Goal: Task Accomplishment & Management: Manage account settings

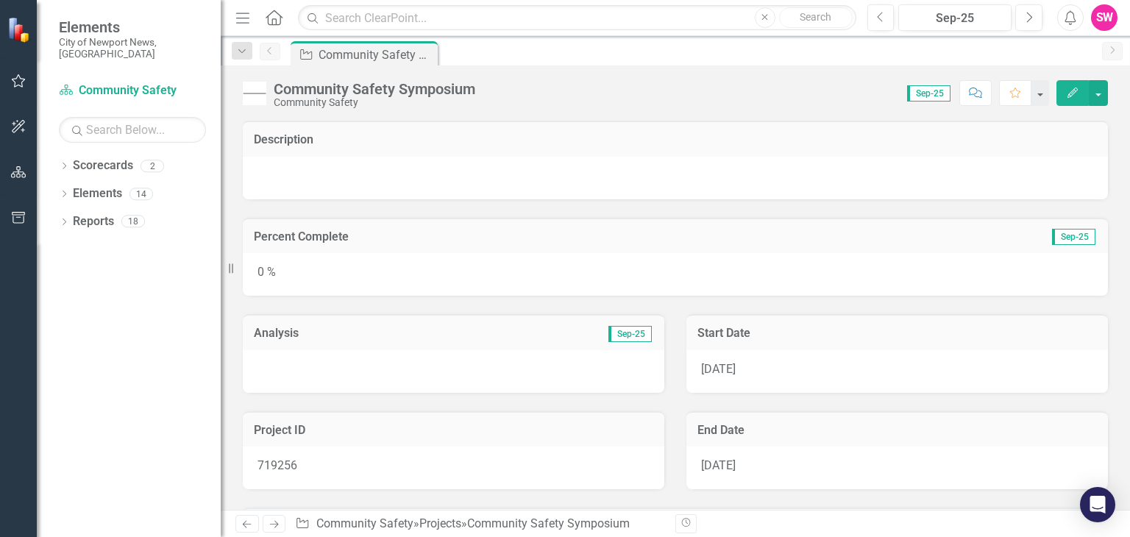
click at [1071, 96] on icon "Edit" at bounding box center [1072, 93] width 13 height 10
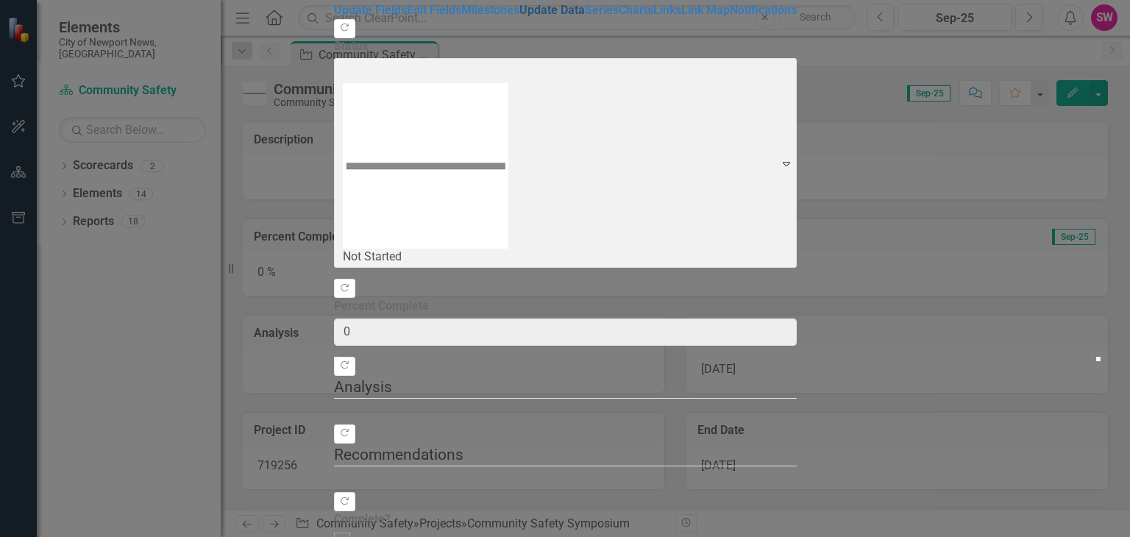
type input "0"
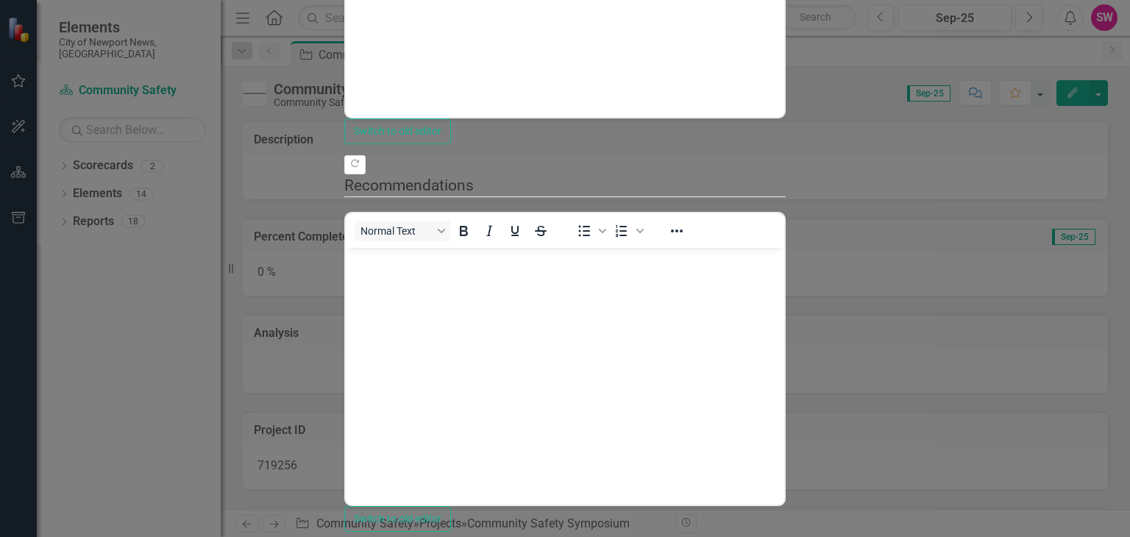
type input "25"
drag, startPoint x: 341, startPoint y: 154, endPoint x: 526, endPoint y: 154, distance: 184.6
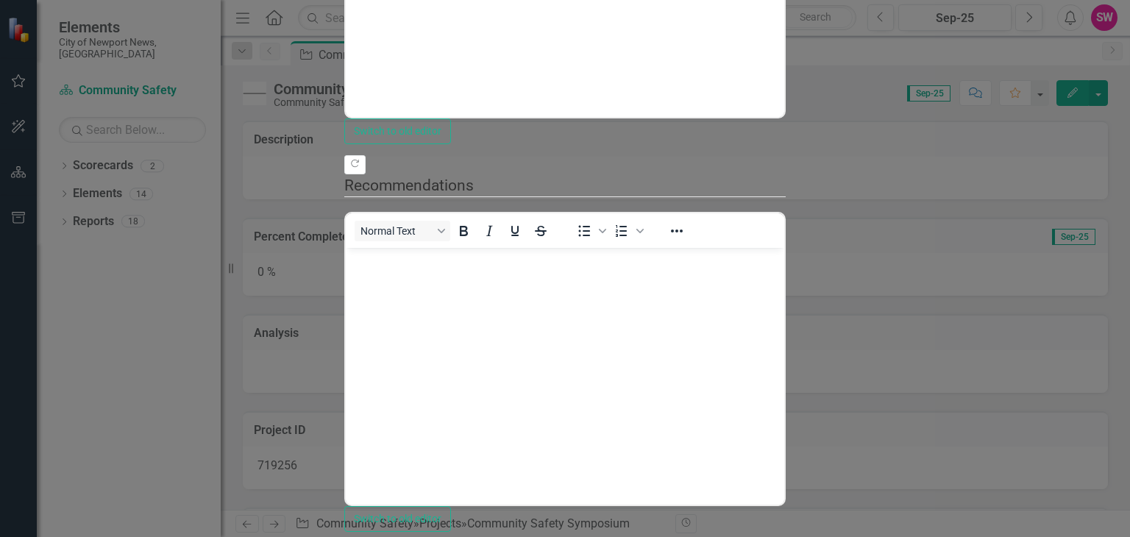
type input "33"
drag, startPoint x: 530, startPoint y: 163, endPoint x: 592, endPoint y: 157, distance: 62.1
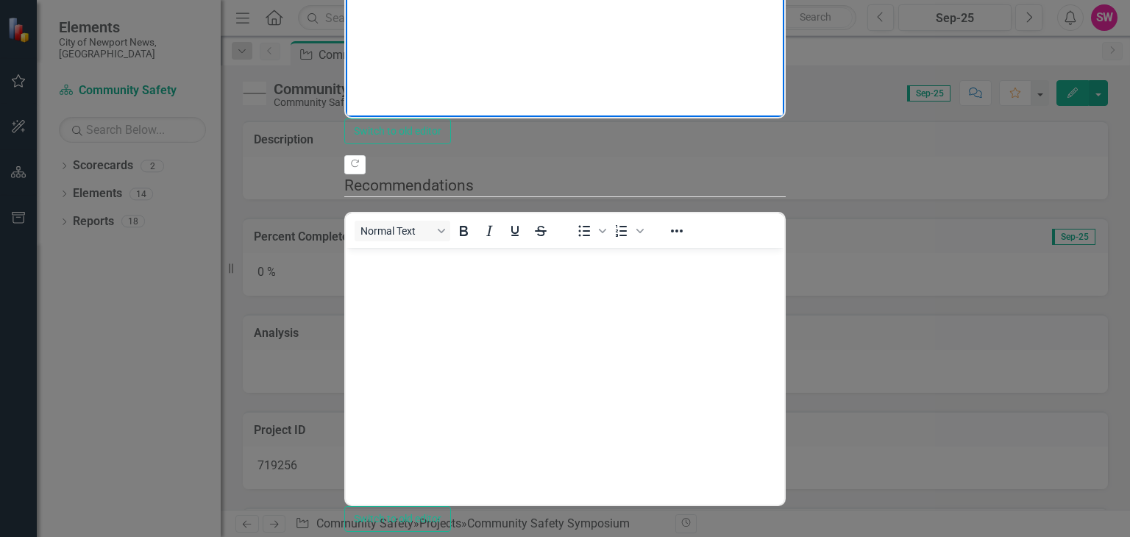
drag, startPoint x: 985, startPoint y: -68, endPoint x: 346, endPoint y: -124, distance: 641.8
copy p "The ecosystem survey was deployed and completed by the most commonly utilized f…"
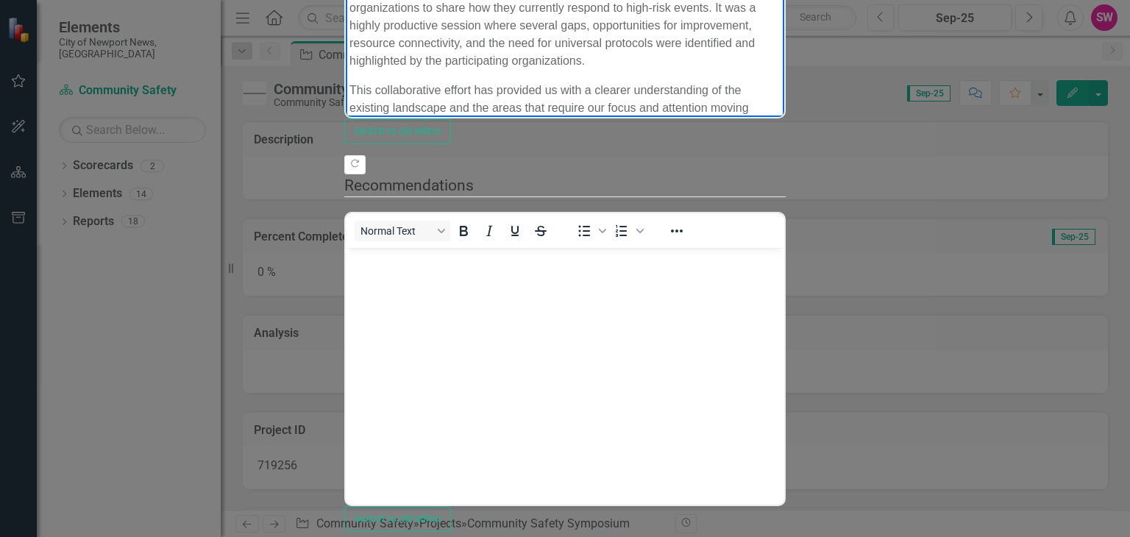
click at [520, 0] on p "During the in-person simulation, we engaged in real-time, scenario-based discus…" at bounding box center [564, 17] width 431 height 106
click at [483, 82] on p "This collaborative effort has provided us with a clearer understanding of the e…" at bounding box center [564, 126] width 431 height 88
drag, startPoint x: 397, startPoint y: 51, endPoint x: 623, endPoint y: 82, distance: 227.9
click at [623, 82] on body "The ecosystem survey was successfully deployed and completed by the most common…" at bounding box center [565, 31] width 438 height 343
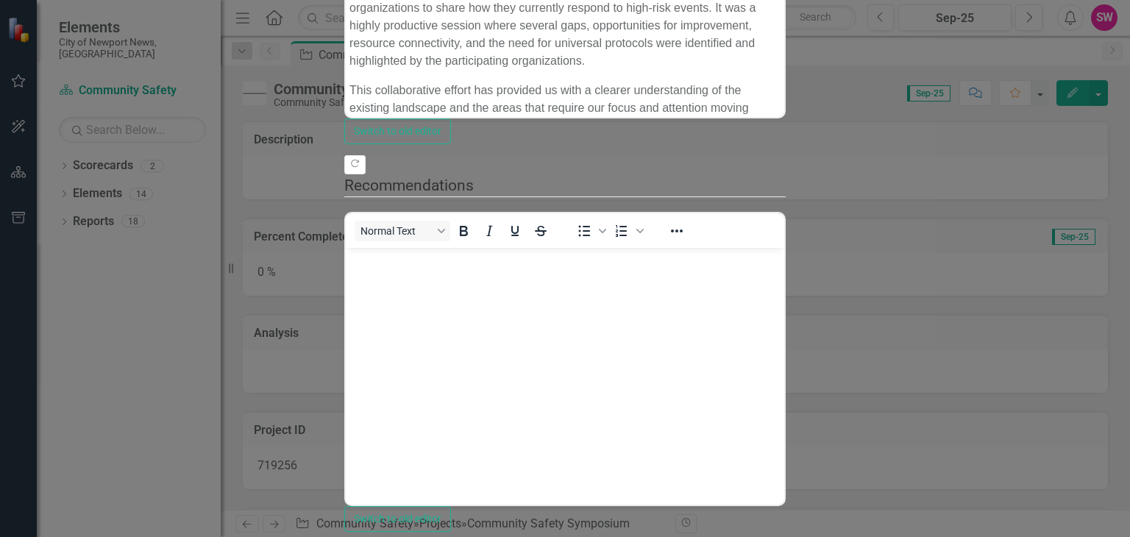
scroll to position [480, 0]
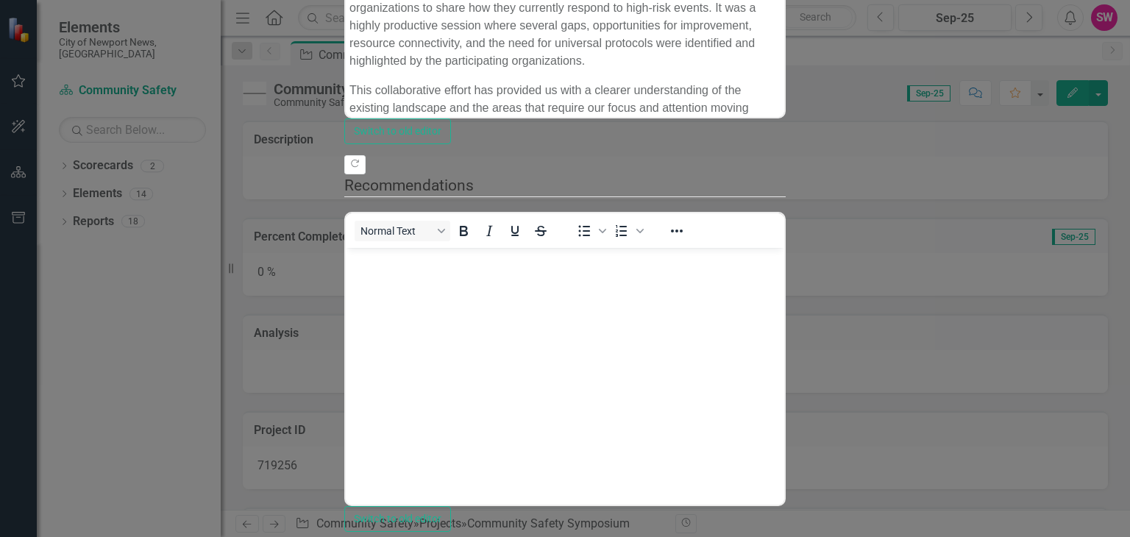
checkbox input "false"
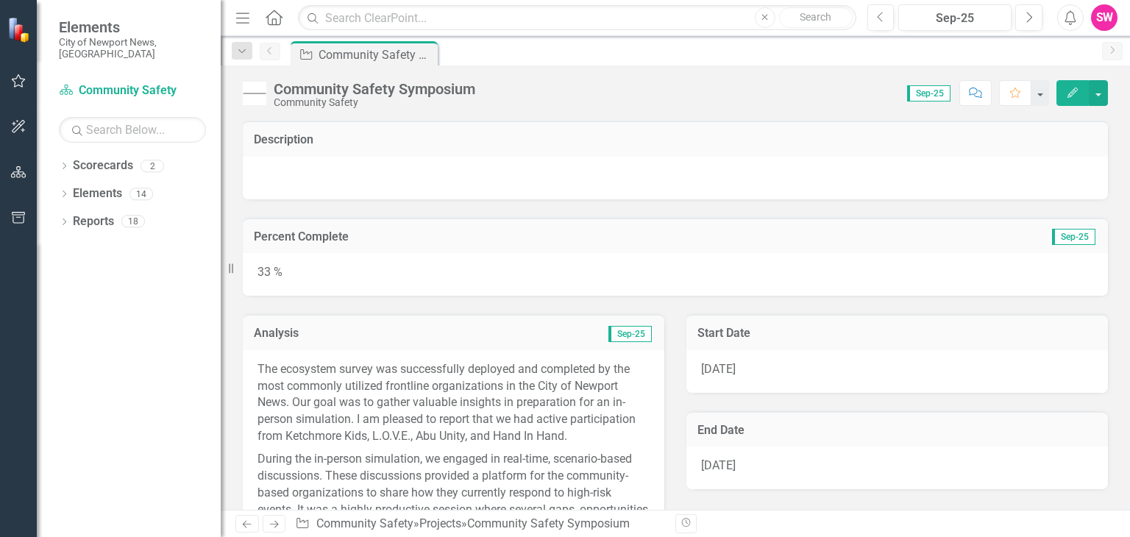
click at [1066, 92] on icon "Edit" at bounding box center [1072, 93] width 13 height 10
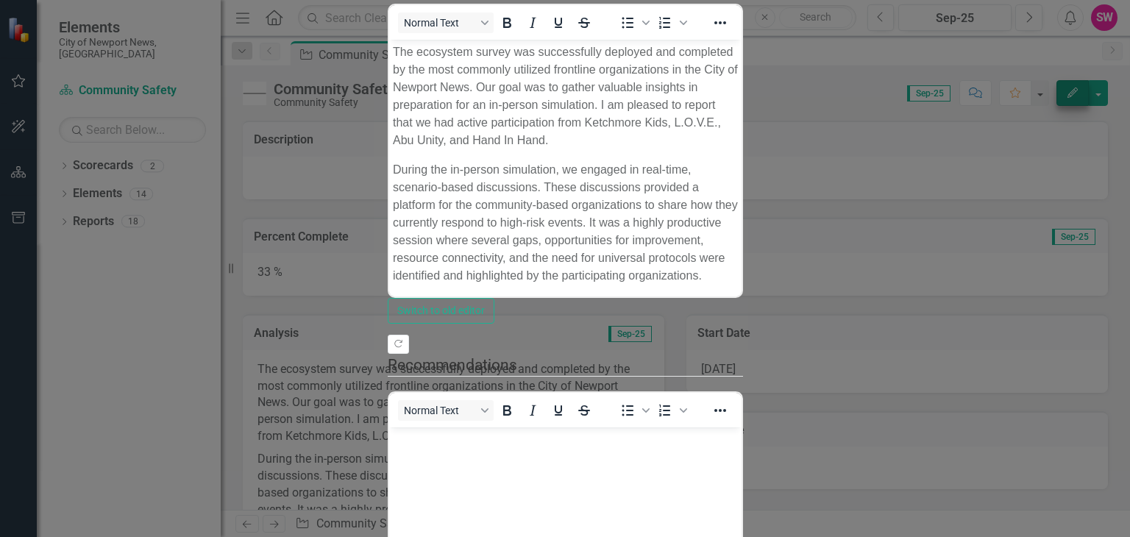
scroll to position [0, 0]
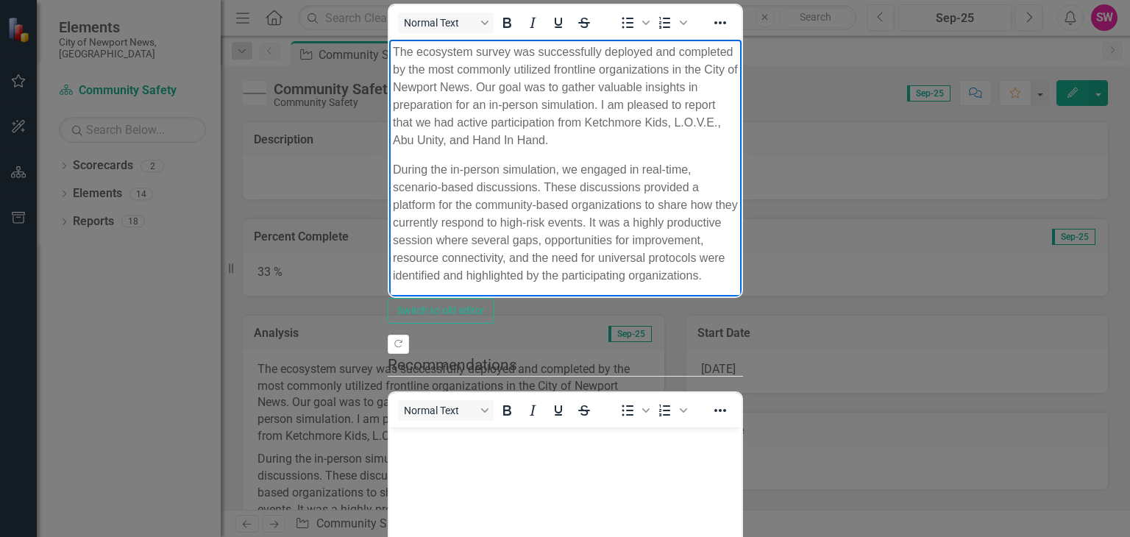
click at [568, 296] on p "This collaborative effort has provided us with a clearer understanding of the e…" at bounding box center [564, 366] width 345 height 141
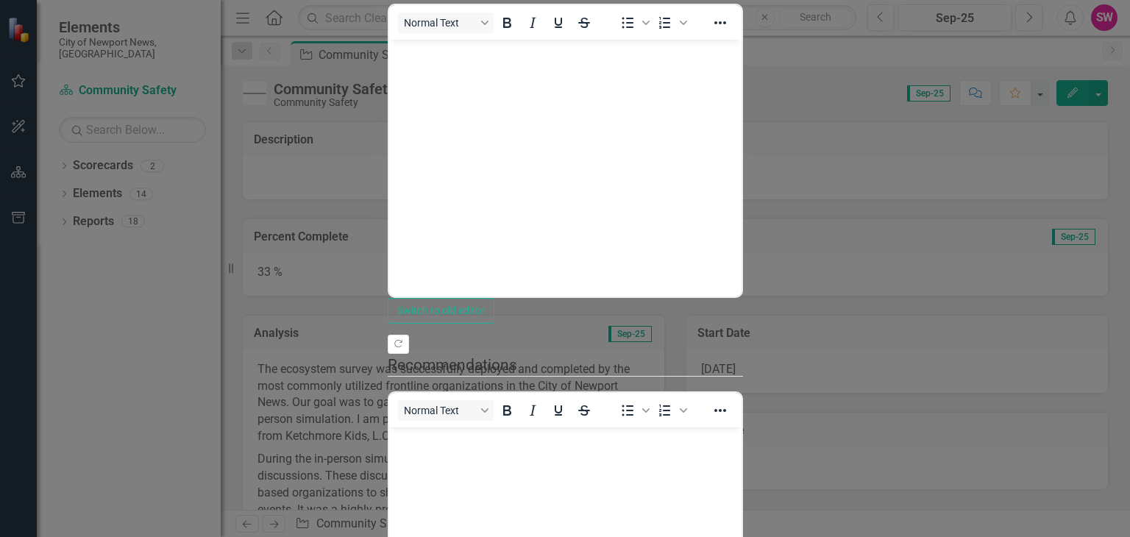
type input "0"
drag, startPoint x: 591, startPoint y: 161, endPoint x: 324, endPoint y: 174, distance: 268.1
click at [388, 174] on div ""Update" fields in ClearPoint are the fields that change from reporting period …" at bounding box center [565, 292] width 355 height 974
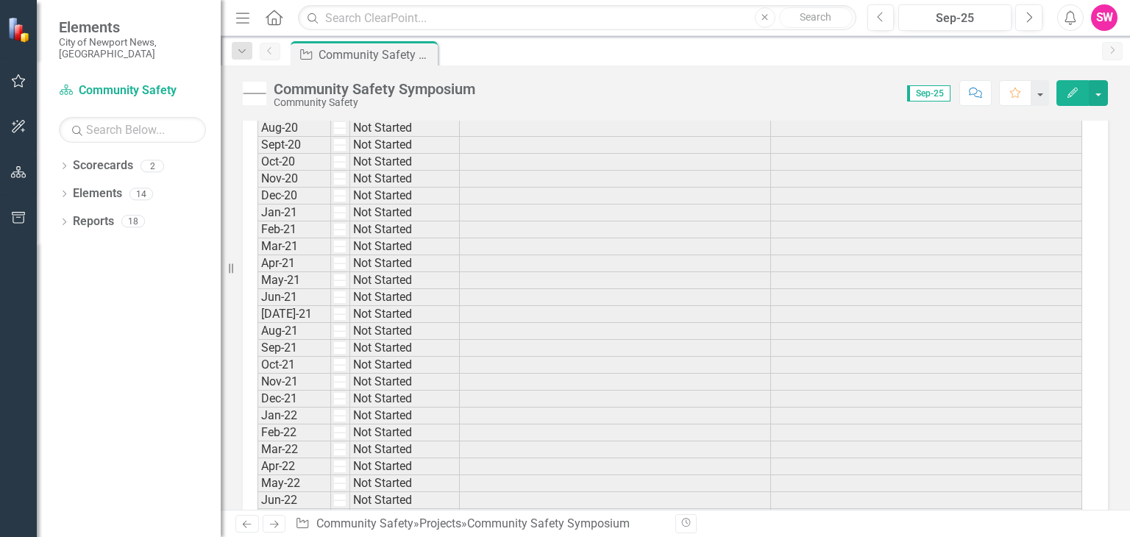
scroll to position [565, 0]
click at [79, 157] on link "Scorecards" at bounding box center [103, 165] width 60 height 17
click at [102, 164] on div "Scorecards" at bounding box center [103, 166] width 60 height 24
click at [102, 165] on div "Scorecards" at bounding box center [103, 166] width 60 height 24
click at [115, 82] on link "Scorecard Community Safety" at bounding box center [132, 90] width 147 height 17
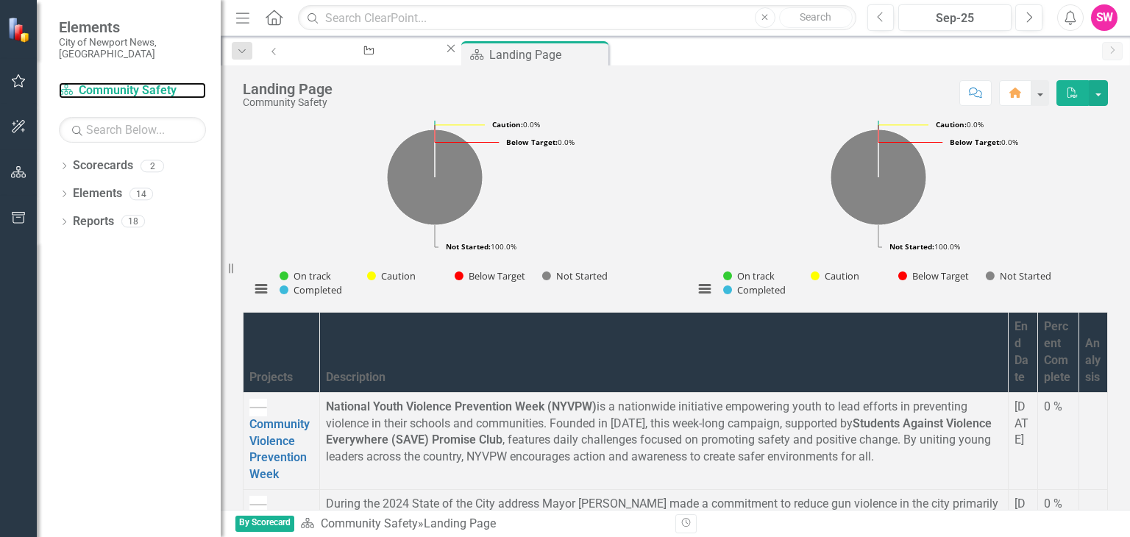
scroll to position [36, 0]
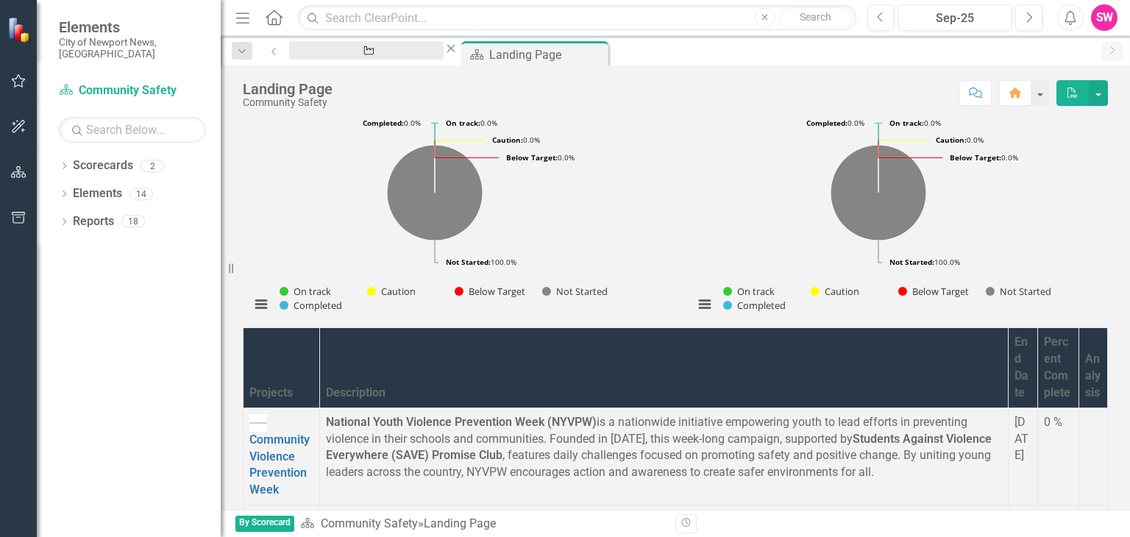
click at [388, 55] on div "Community Safety Symposium" at bounding box center [366, 64] width 128 height 18
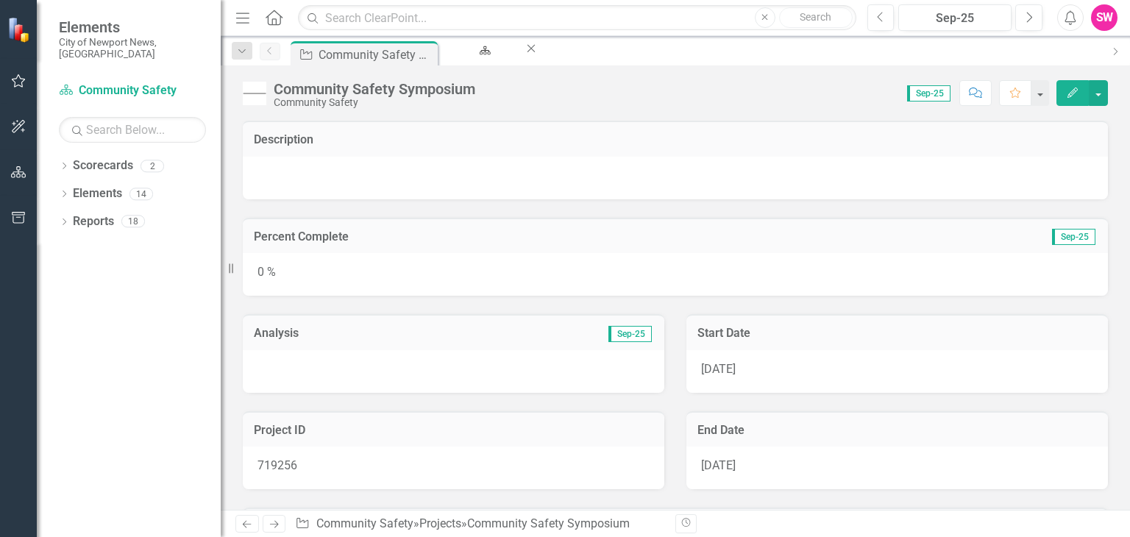
click at [388, 46] on div "Community Safety Symposium" at bounding box center [376, 55] width 115 height 18
click at [1077, 92] on icon "Edit" at bounding box center [1072, 93] width 13 height 10
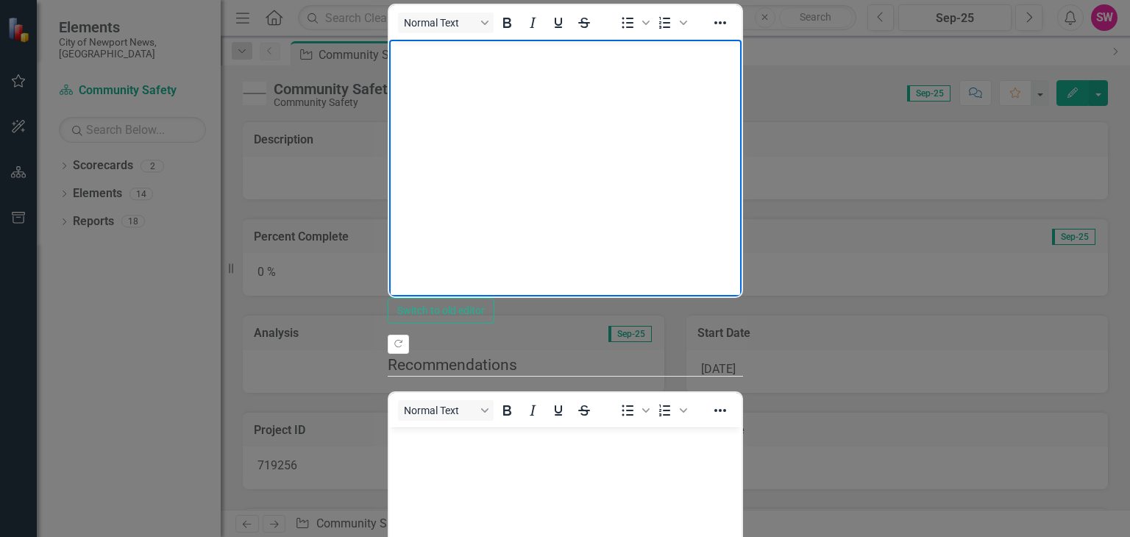
click at [520, 88] on body "Rich Text Area. Press ALT-0 for help." at bounding box center [564, 150] width 352 height 221
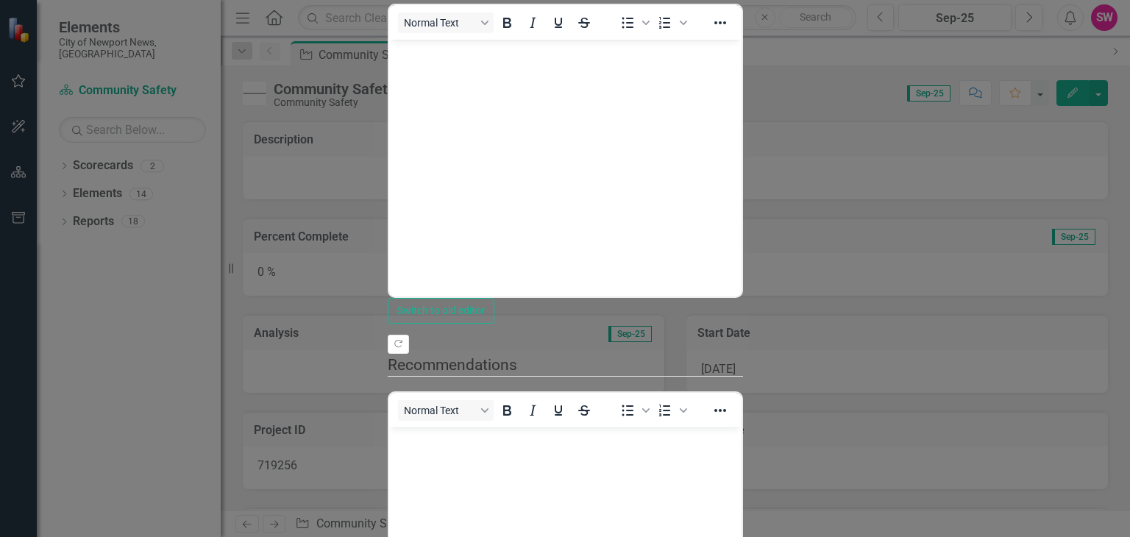
click at [449, 81] on body "Rich Text Area. Press ALT-0 for help." at bounding box center [564, 150] width 352 height 221
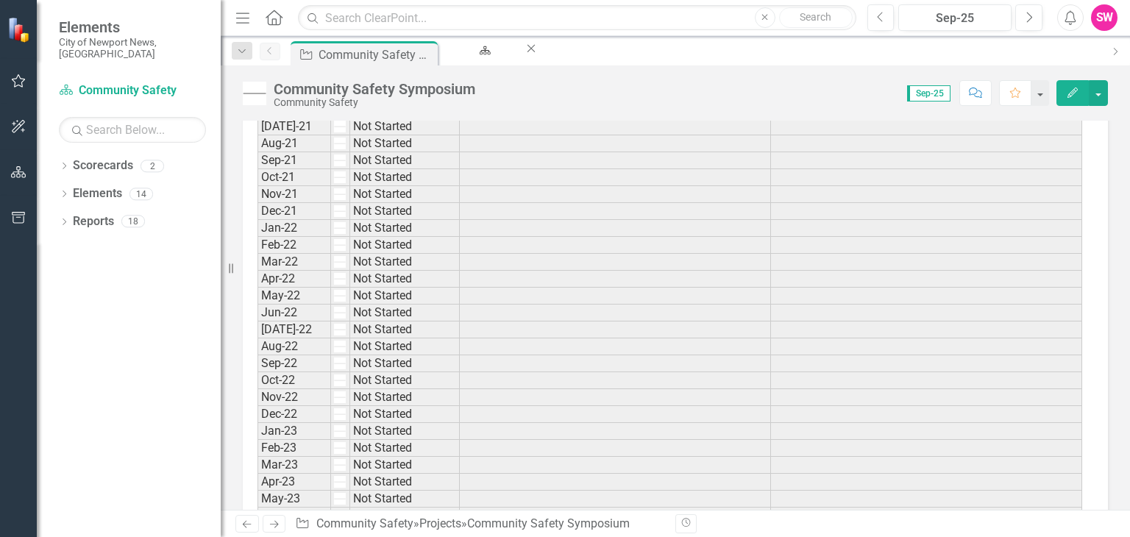
scroll to position [519, 0]
click at [239, 54] on icon "Dropdown" at bounding box center [241, 51] width 13 height 10
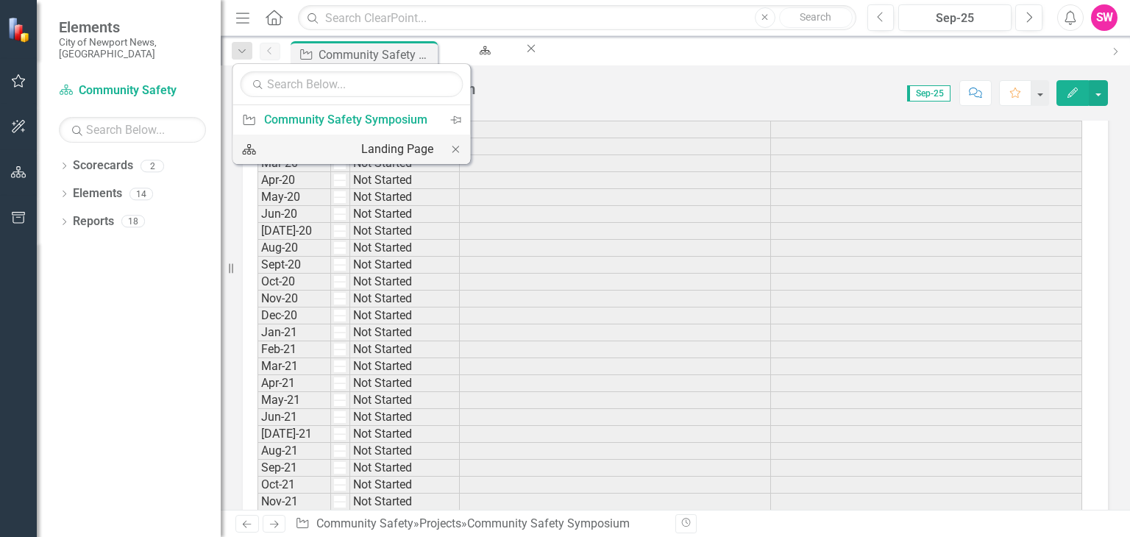
click at [361, 148] on div "Landing Page" at bounding box center [397, 149] width 72 height 18
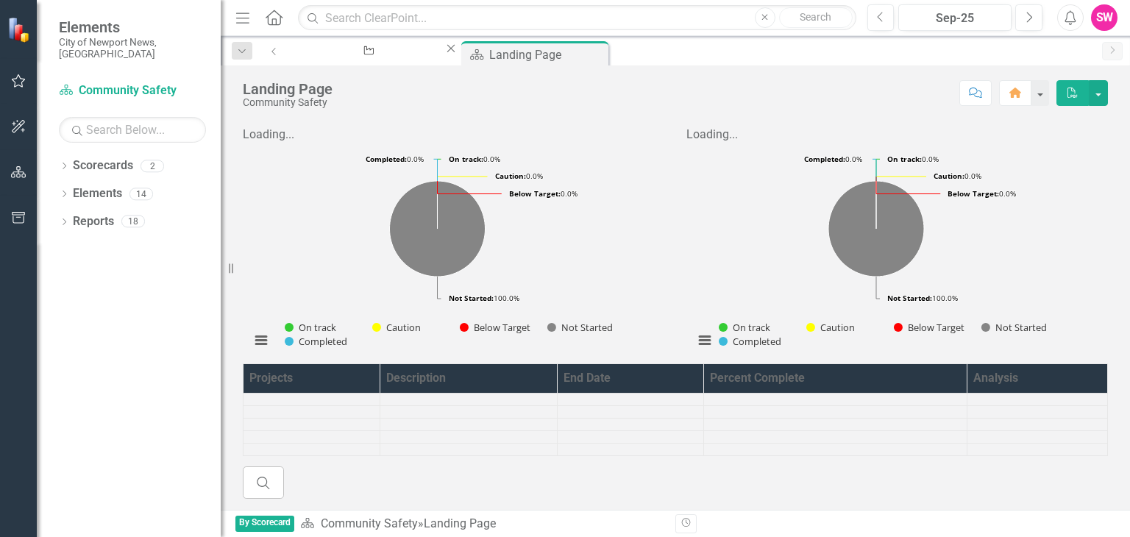
click at [385, 320] on rect "Interactive chart" at bounding box center [437, 253] width 389 height 221
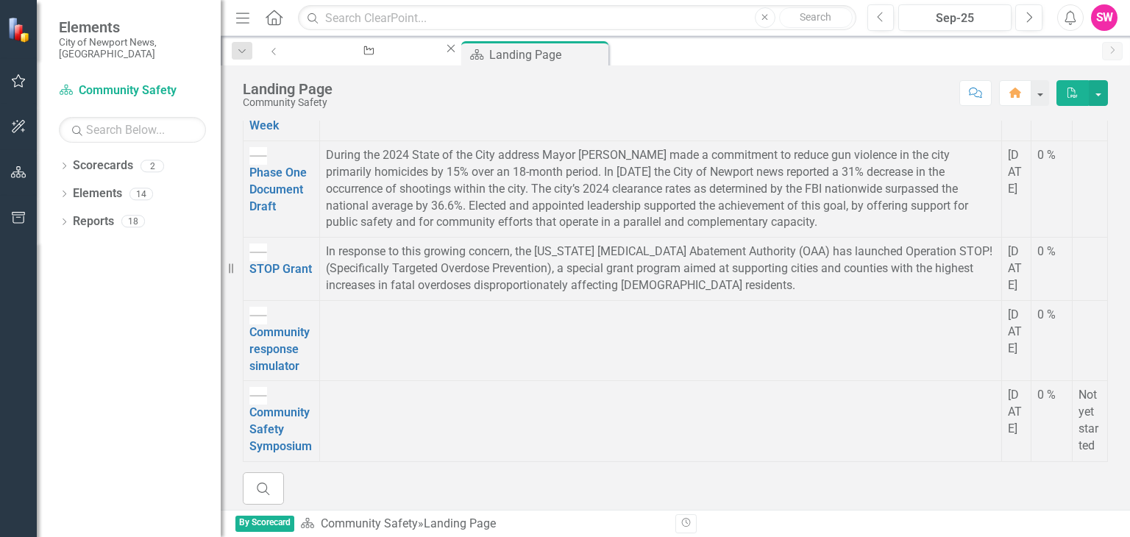
scroll to position [419, 0]
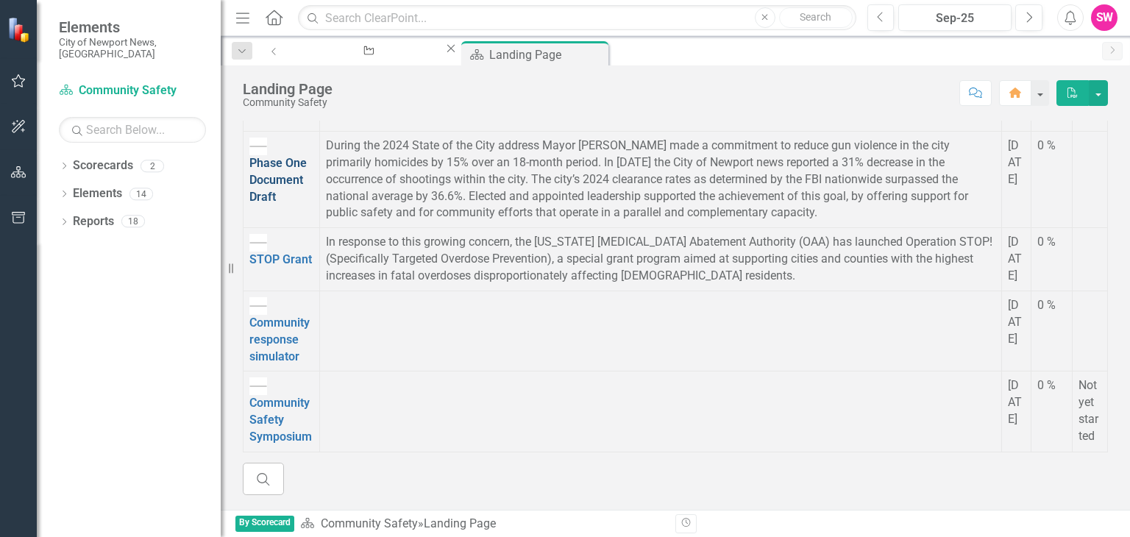
click at [307, 204] on link "Phase One Document Draft" at bounding box center [277, 180] width 57 height 48
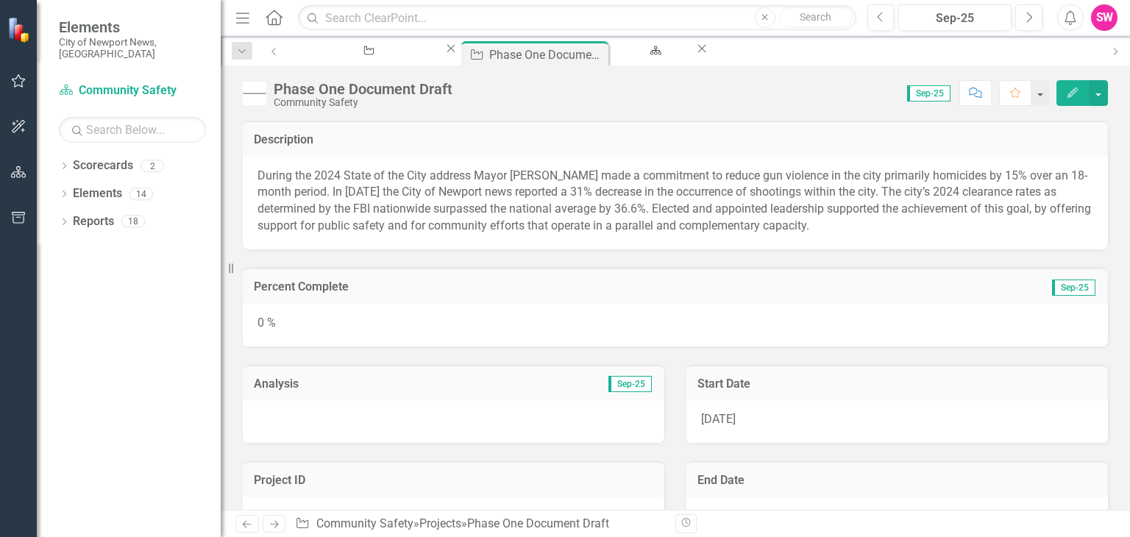
click at [424, 211] on span "The city’s 2024 clearance rates as determined by the FBI nationwide surpassed t…" at bounding box center [673, 209] width 833 height 48
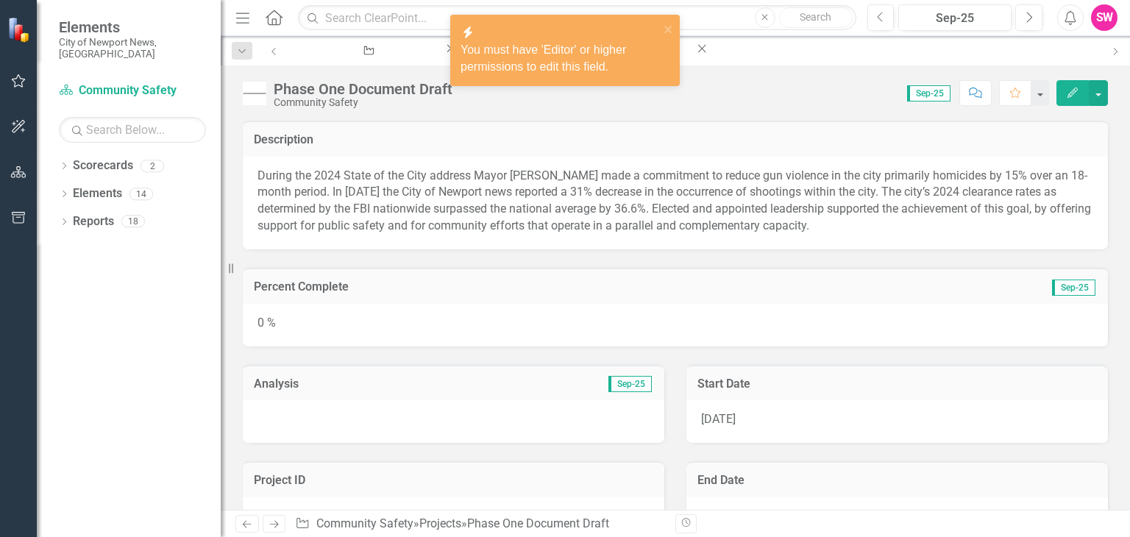
click at [424, 211] on span "The city’s 2024 clearance rates as determined by the FBI nationwide surpassed t…" at bounding box center [673, 209] width 833 height 48
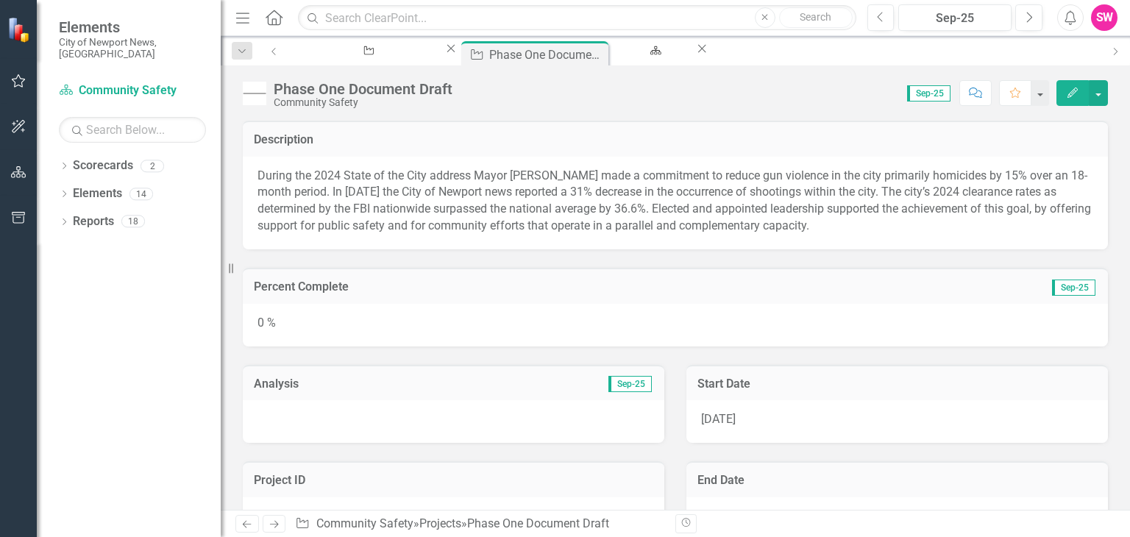
click at [1077, 99] on button "Edit" at bounding box center [1072, 93] width 32 height 26
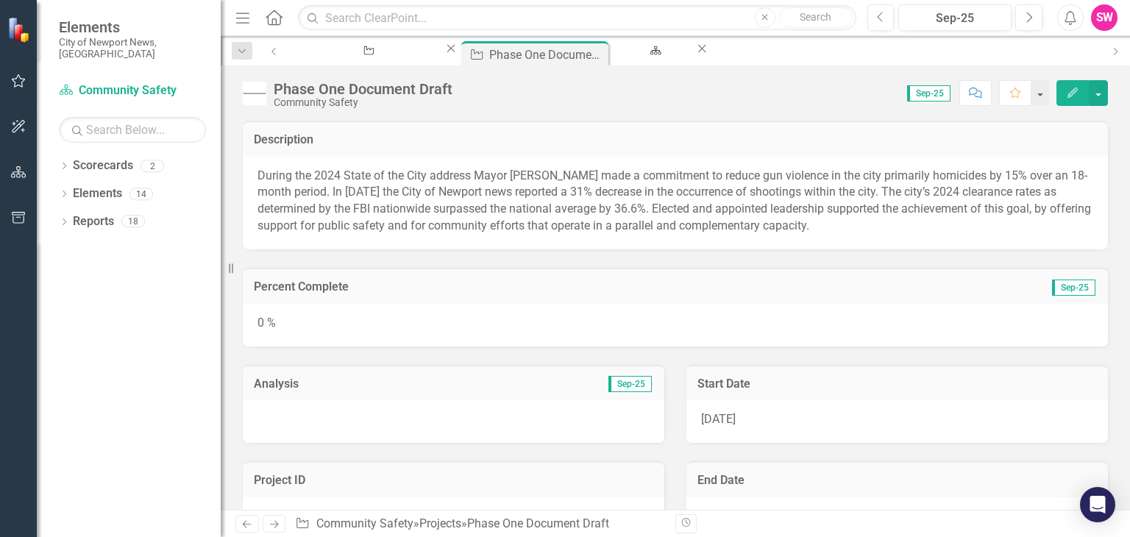
click at [1053, 505] on div "[DATE]" at bounding box center [897, 518] width 422 height 43
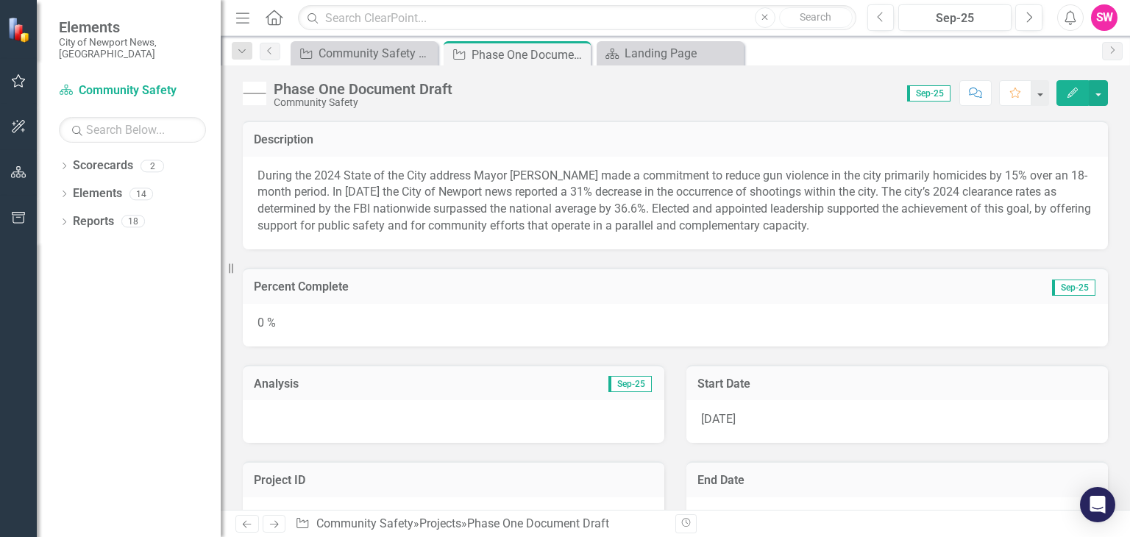
click at [300, 325] on div "0 %" at bounding box center [675, 325] width 865 height 43
click at [1077, 88] on icon "Edit" at bounding box center [1072, 93] width 13 height 10
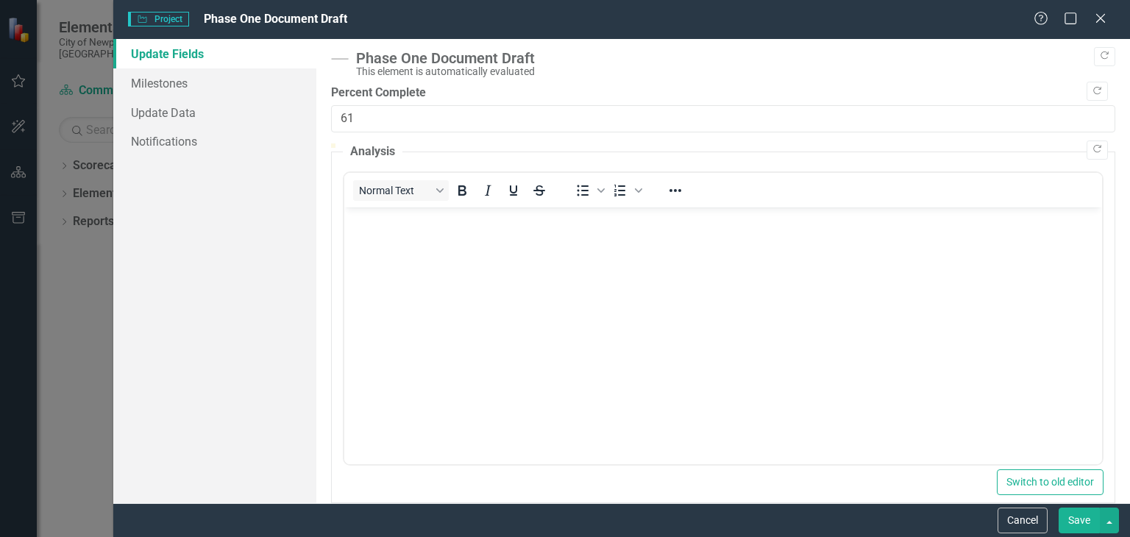
drag, startPoint x: 342, startPoint y: 160, endPoint x: 803, endPoint y: 148, distance: 461.4
click at [796, 143] on div at bounding box center [796, 143] width 0 height 0
type input "60"
drag, startPoint x: 803, startPoint y: 148, endPoint x: 795, endPoint y: 149, distance: 8.2
click at [789, 143] on div at bounding box center [789, 143] width 0 height 0
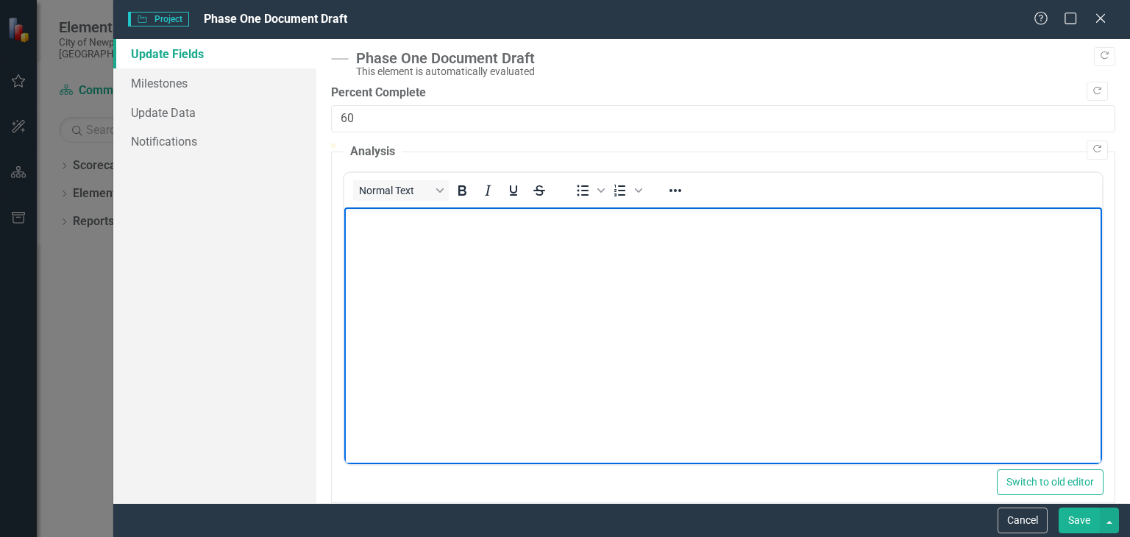
click at [500, 219] on p "Rich Text Area. Press ALT-0 for help." at bounding box center [723, 219] width 750 height 18
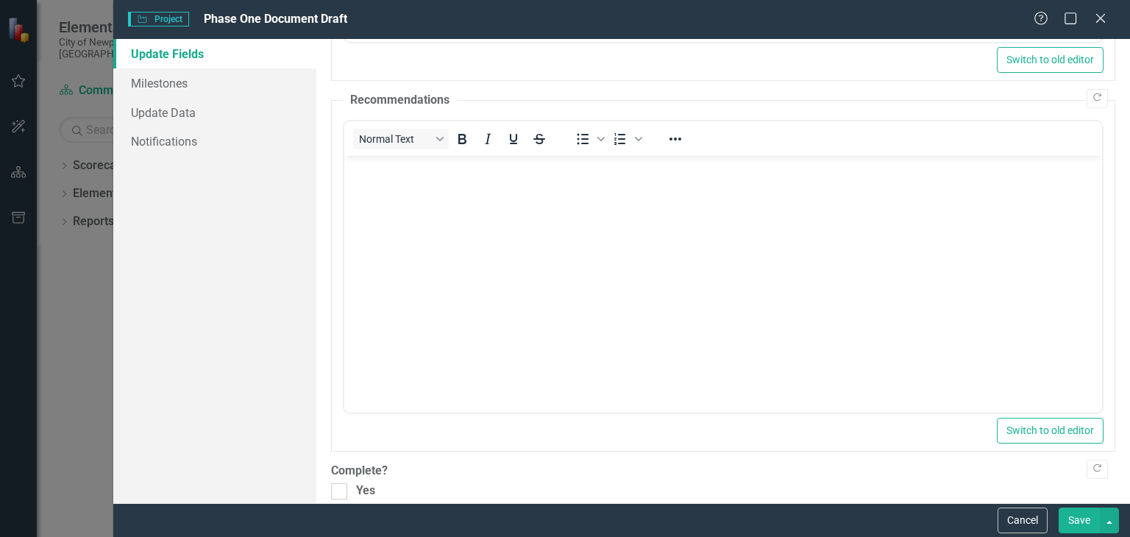
scroll to position [480, 0]
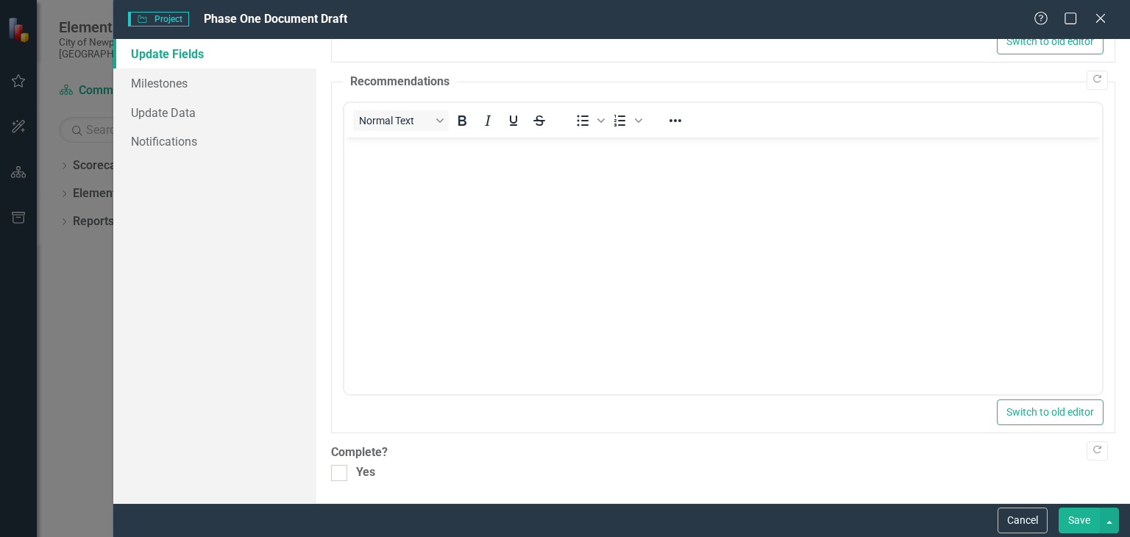
click at [1077, 518] on button "Save" at bounding box center [1079, 521] width 41 height 26
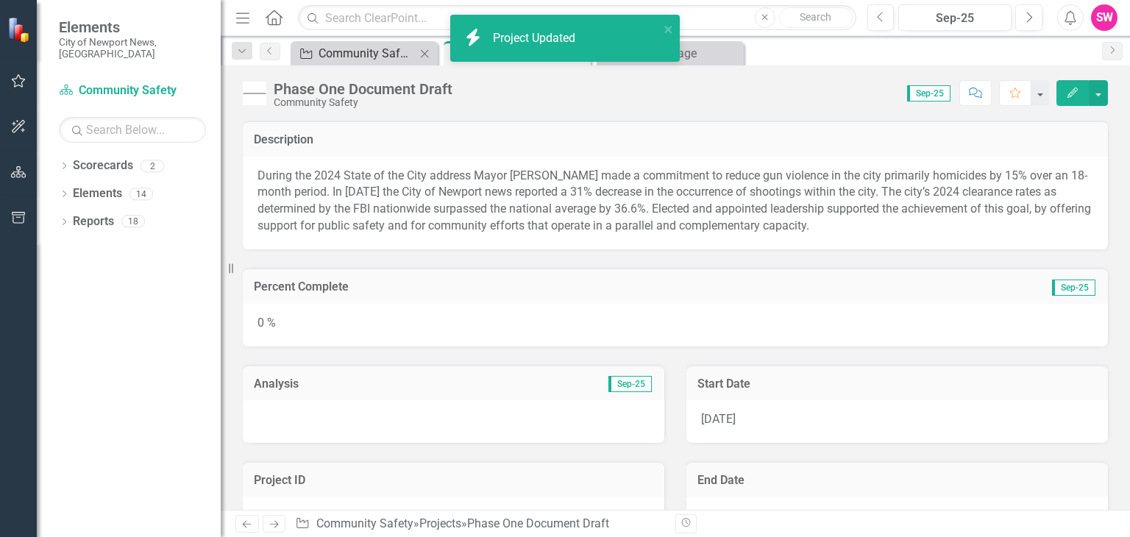
click at [384, 50] on div "Community Safety Symposium" at bounding box center [367, 53] width 97 height 18
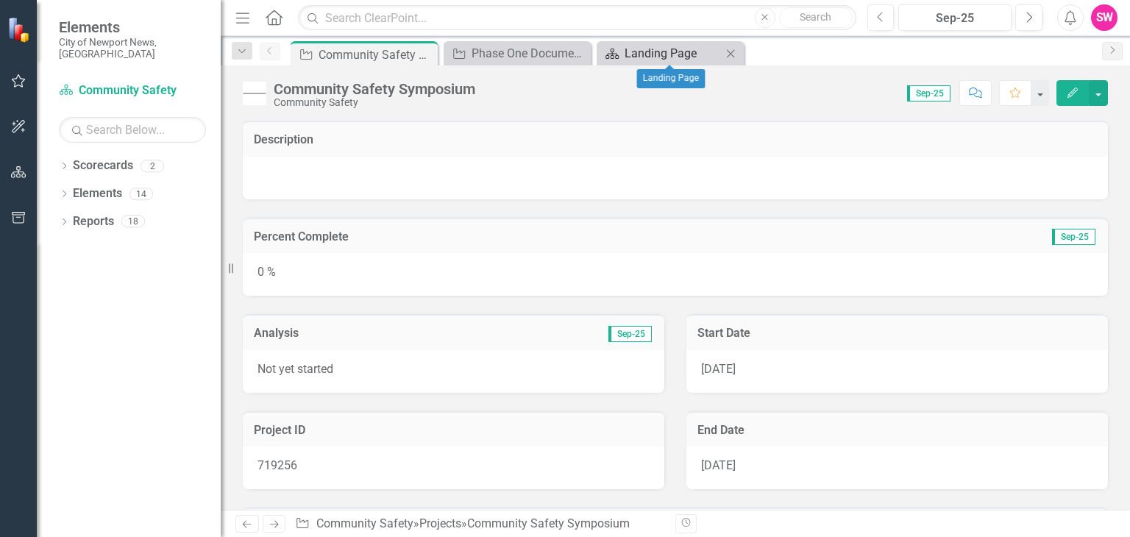
click at [675, 57] on div "Landing Page" at bounding box center [673, 53] width 97 height 18
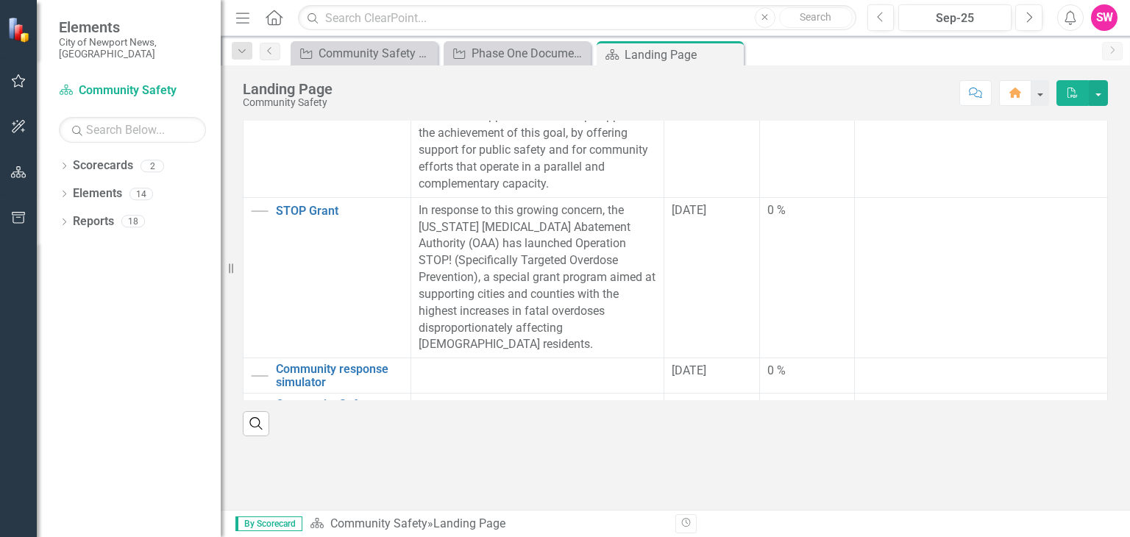
scroll to position [330, 0]
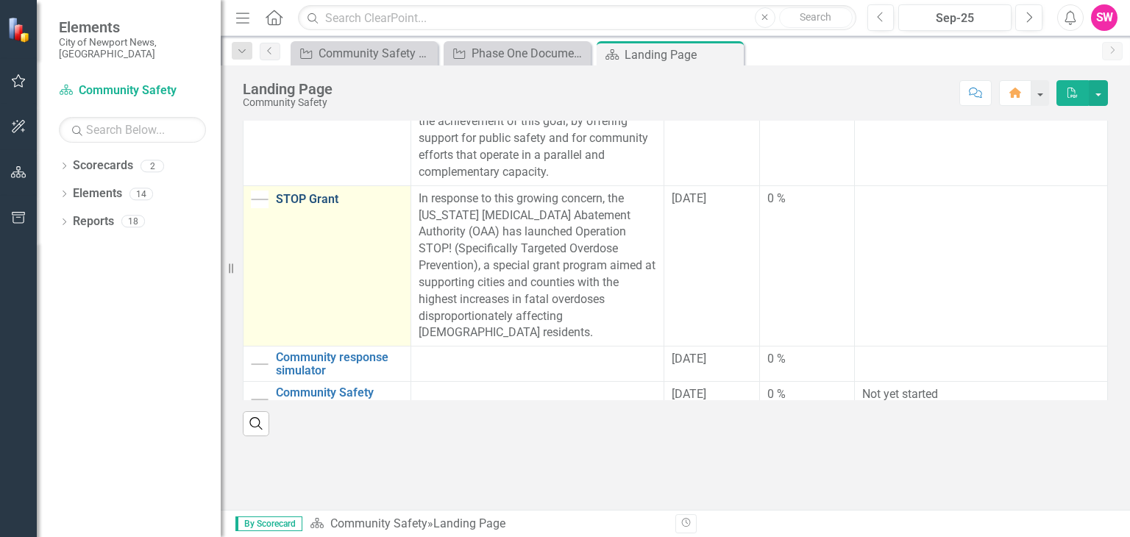
click at [287, 202] on link "STOP Grant" at bounding box center [339, 199] width 127 height 13
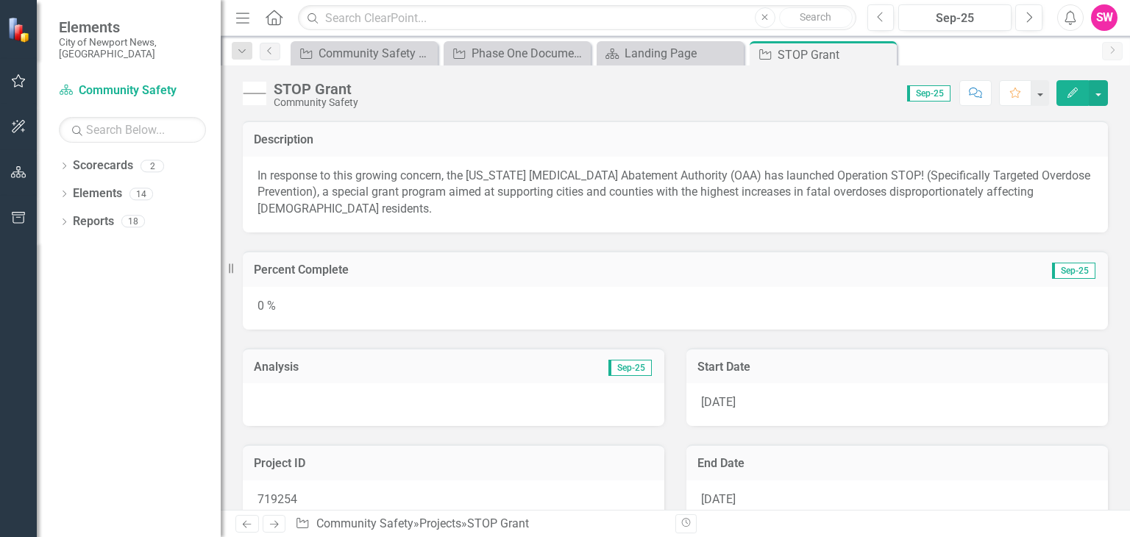
click at [1072, 90] on icon "Edit" at bounding box center [1072, 93] width 13 height 10
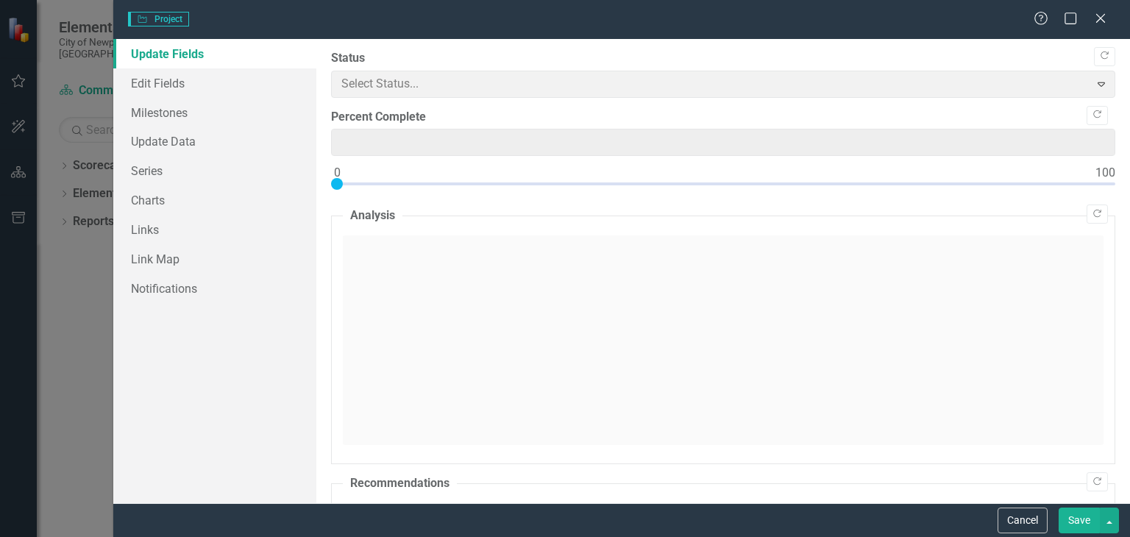
type input "0"
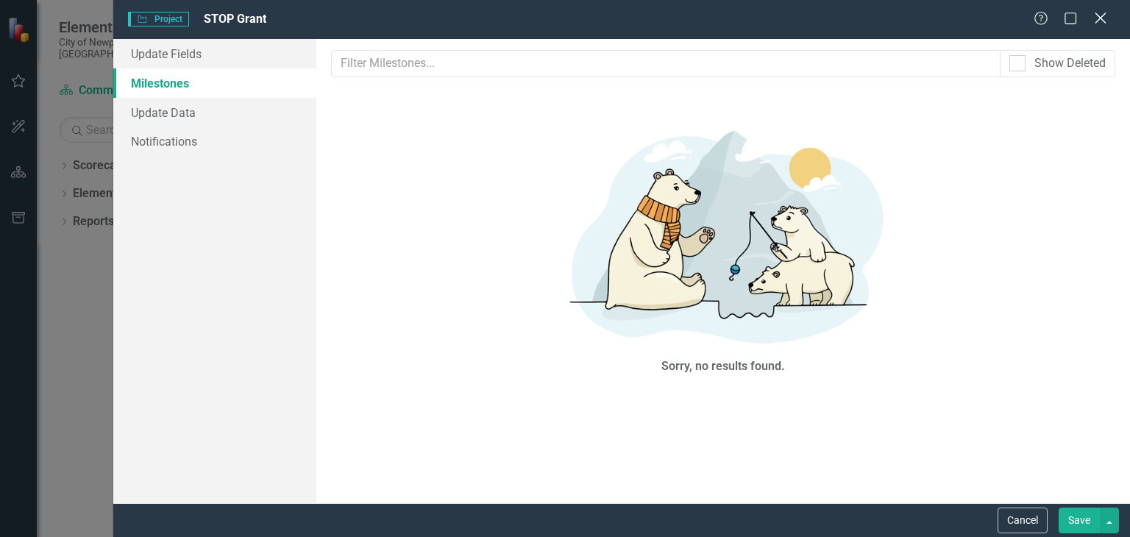
click at [1101, 19] on icon at bounding box center [1100, 18] width 11 height 11
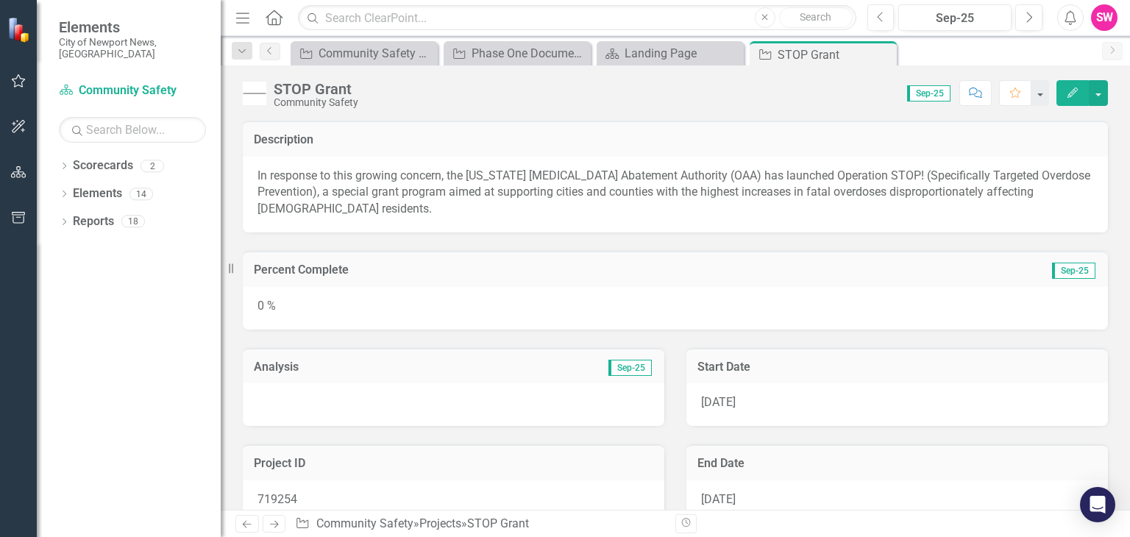
click at [1062, 87] on button "Edit" at bounding box center [1072, 93] width 32 height 26
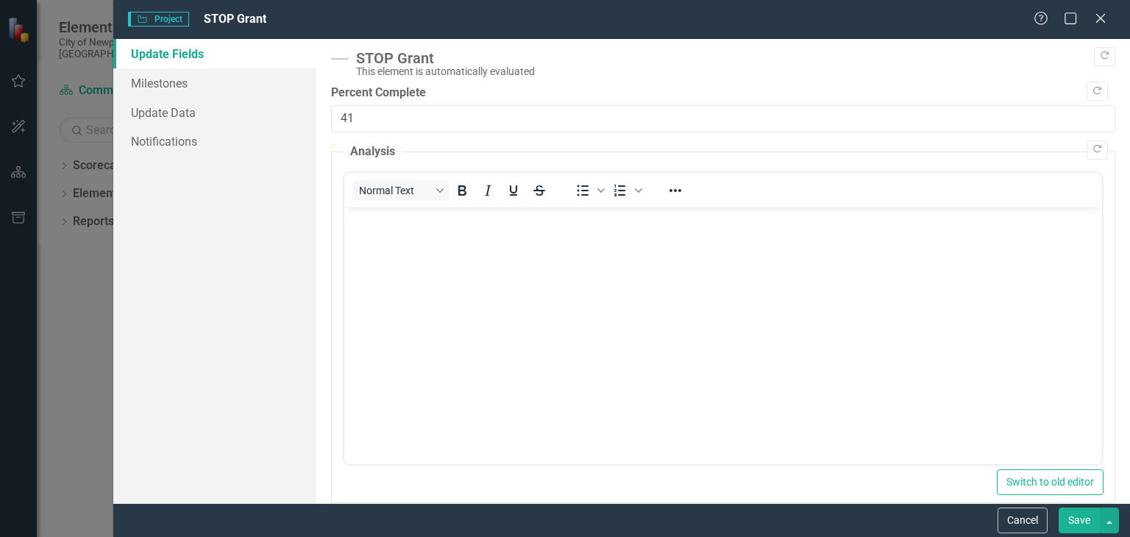
type input "45"
drag, startPoint x: 341, startPoint y: 158, endPoint x: 682, endPoint y: 153, distance: 341.4
click at [674, 143] on div at bounding box center [674, 143] width 0 height 0
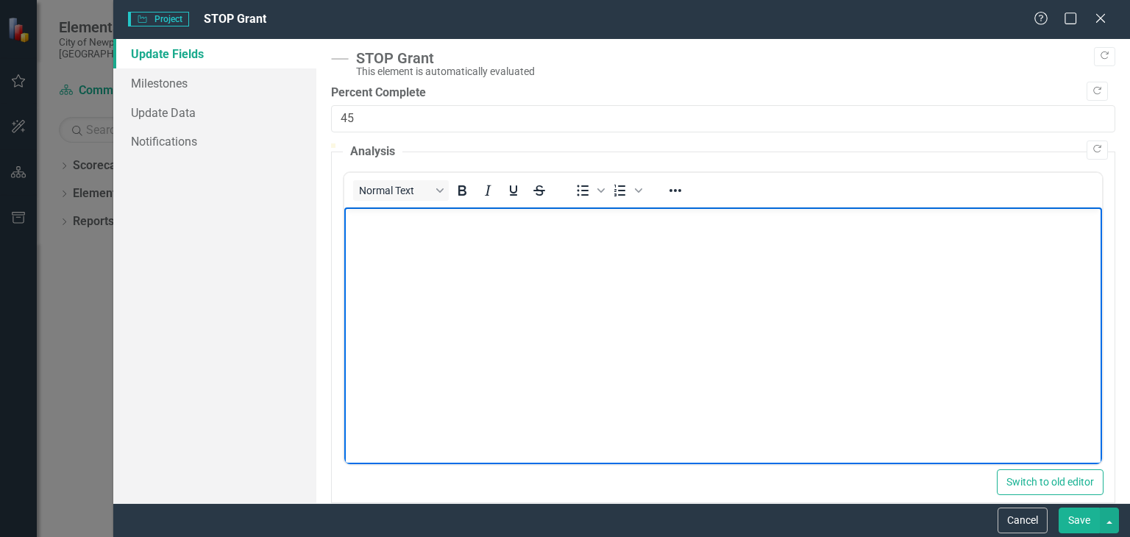
click at [364, 246] on body "Rich Text Area. Press ALT-0 for help." at bounding box center [723, 317] width 758 height 221
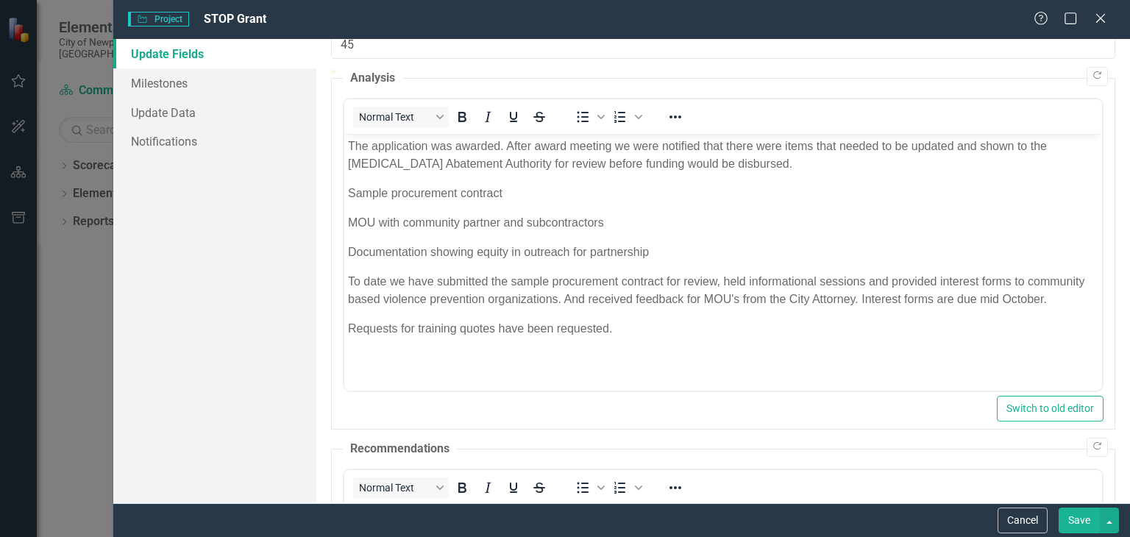
scroll to position [171, 0]
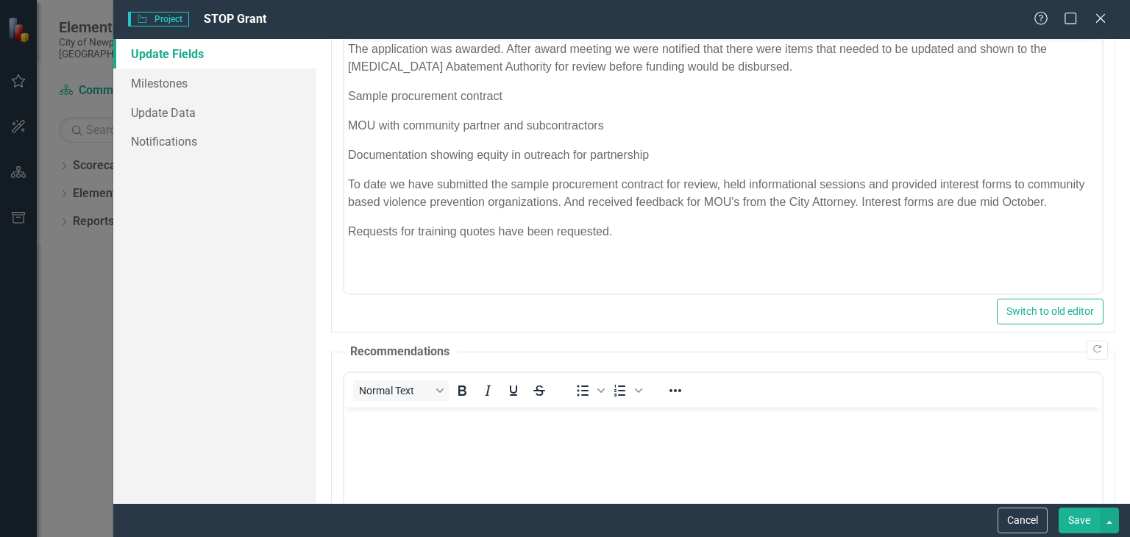
click at [1078, 516] on button "Save" at bounding box center [1079, 521] width 41 height 26
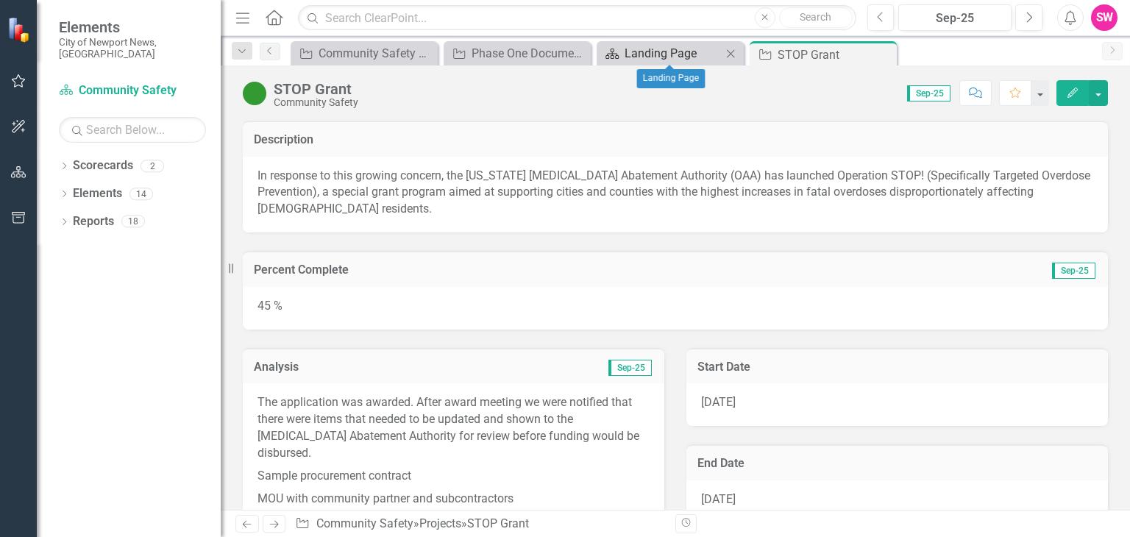
click at [664, 51] on div "Landing Page" at bounding box center [673, 53] width 97 height 18
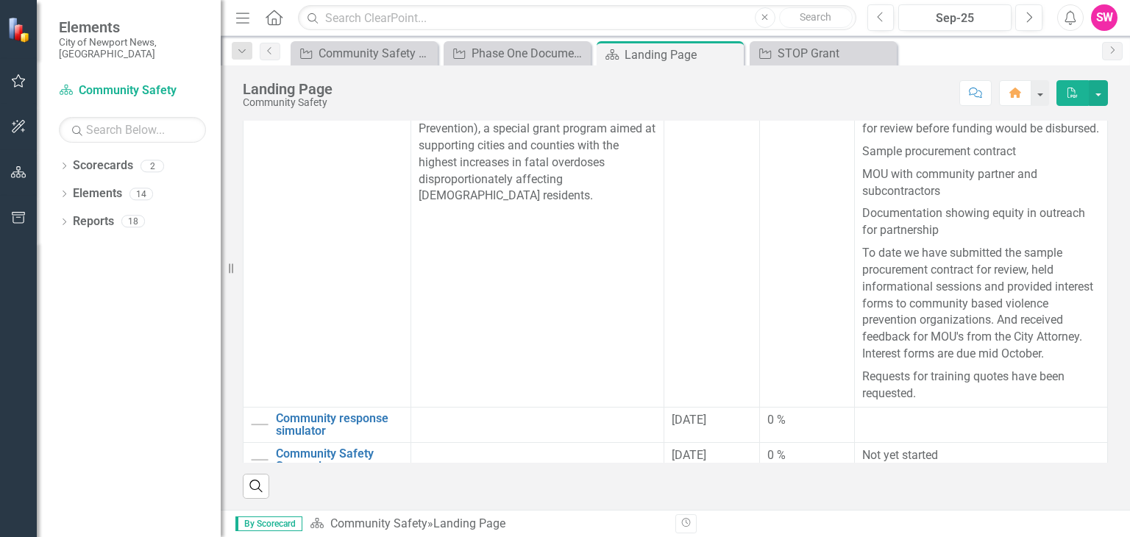
scroll to position [544, 0]
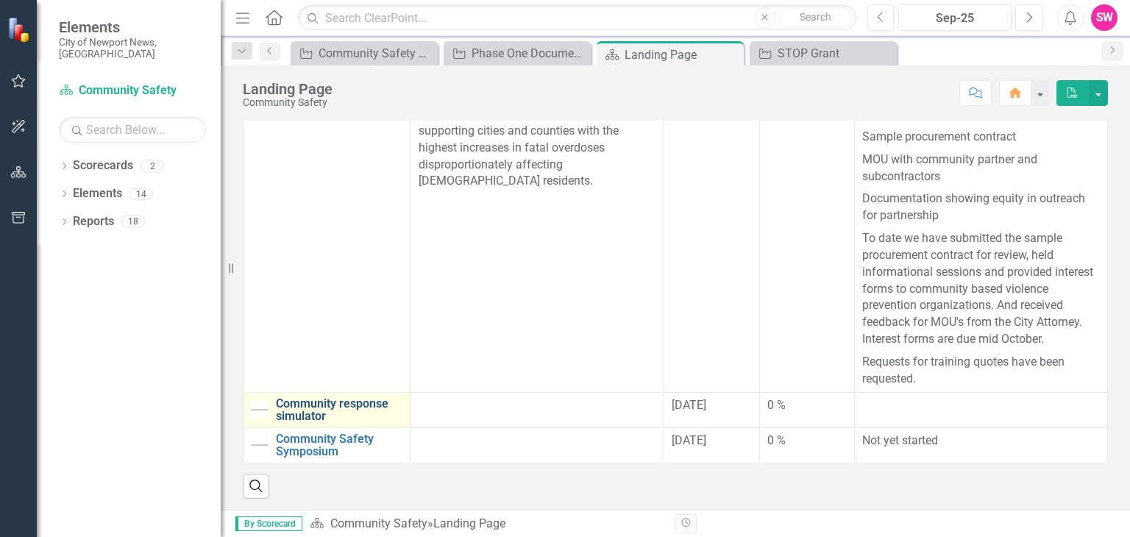
click at [330, 410] on link "Community response simulator" at bounding box center [339, 410] width 127 height 26
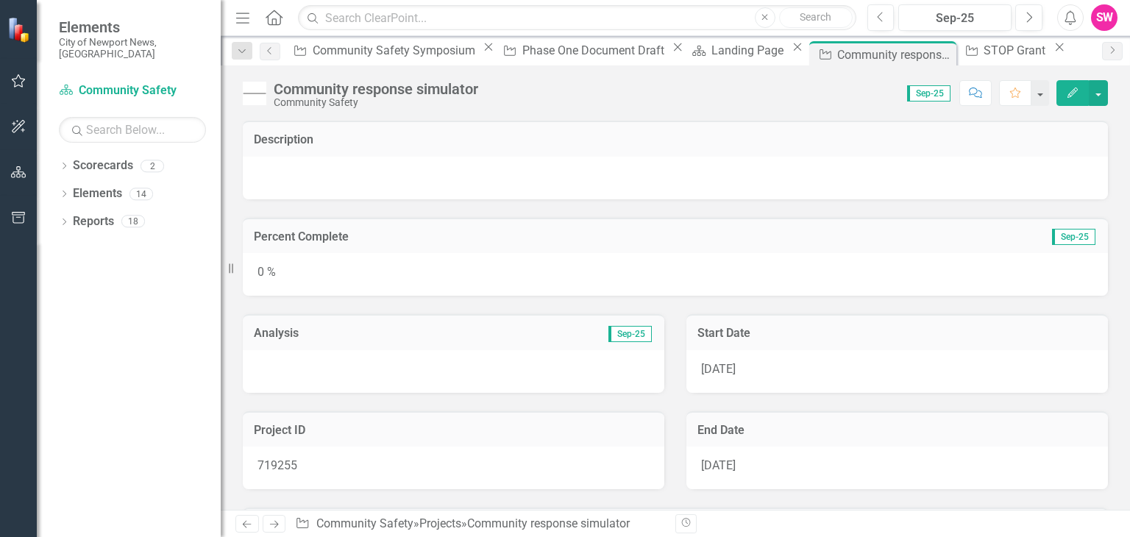
click at [1071, 92] on icon "Edit" at bounding box center [1072, 93] width 13 height 10
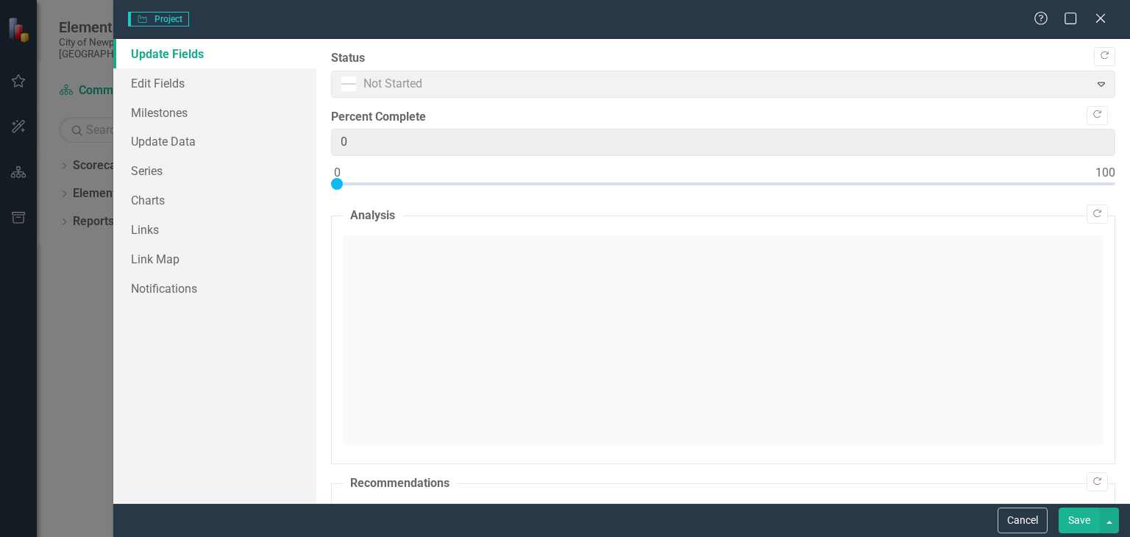
type input "0"
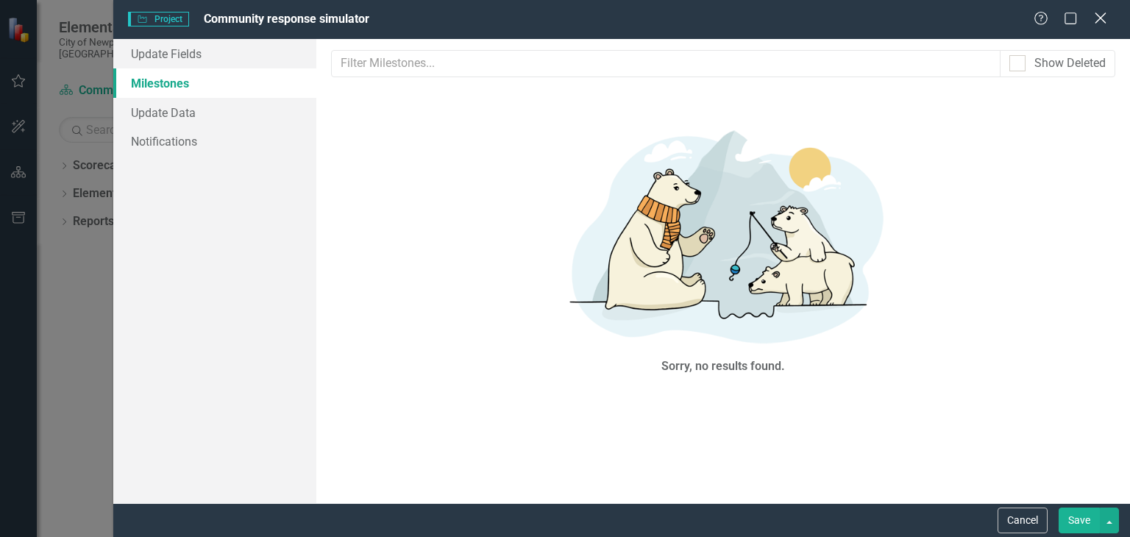
click at [1104, 18] on icon "Close" at bounding box center [1100, 18] width 18 height 14
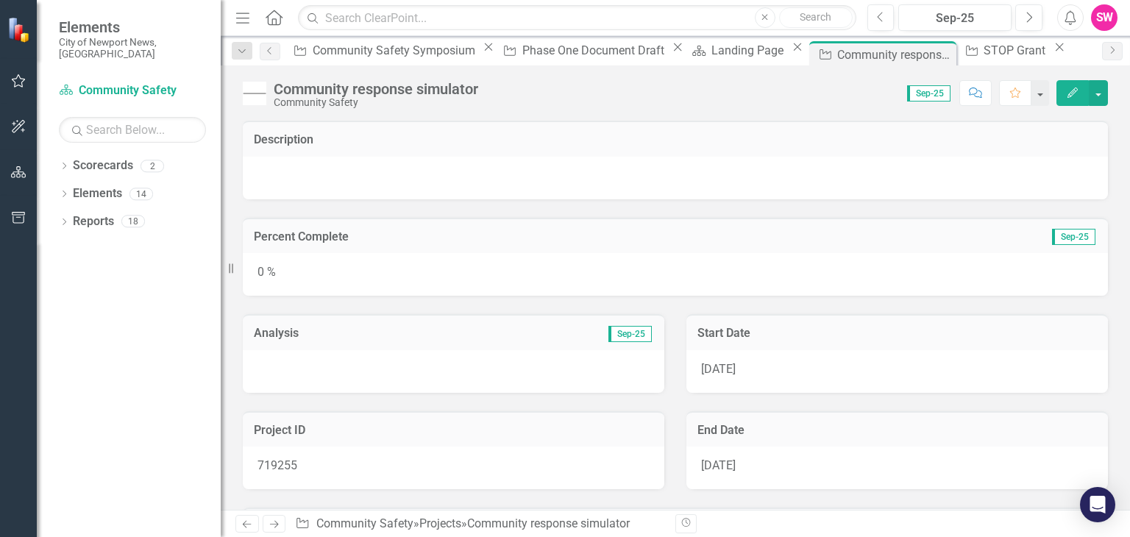
click at [1078, 92] on icon "Edit" at bounding box center [1072, 93] width 13 height 10
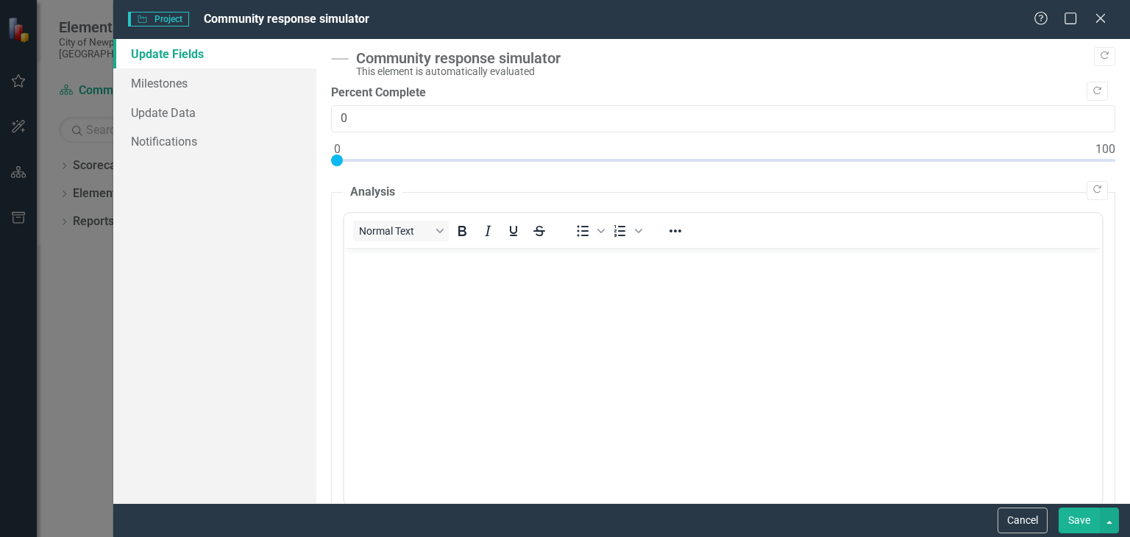
click at [390, 297] on body "Rich Text Area. Press ALT-0 for help." at bounding box center [723, 357] width 758 height 221
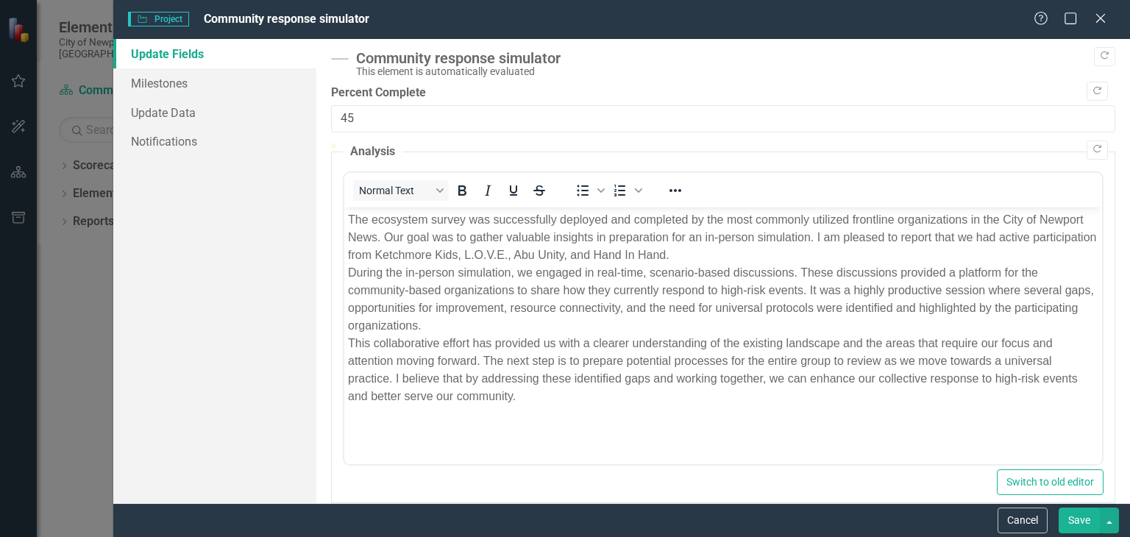
drag, startPoint x: 339, startPoint y: 157, endPoint x: 681, endPoint y: 171, distance: 342.3
click at [681, 143] on div at bounding box center [723, 143] width 784 height 0
type input "40"
drag, startPoint x: 679, startPoint y: 159, endPoint x: 641, endPoint y: 163, distance: 37.7
click at [636, 143] on div at bounding box center [636, 143] width 0 height 0
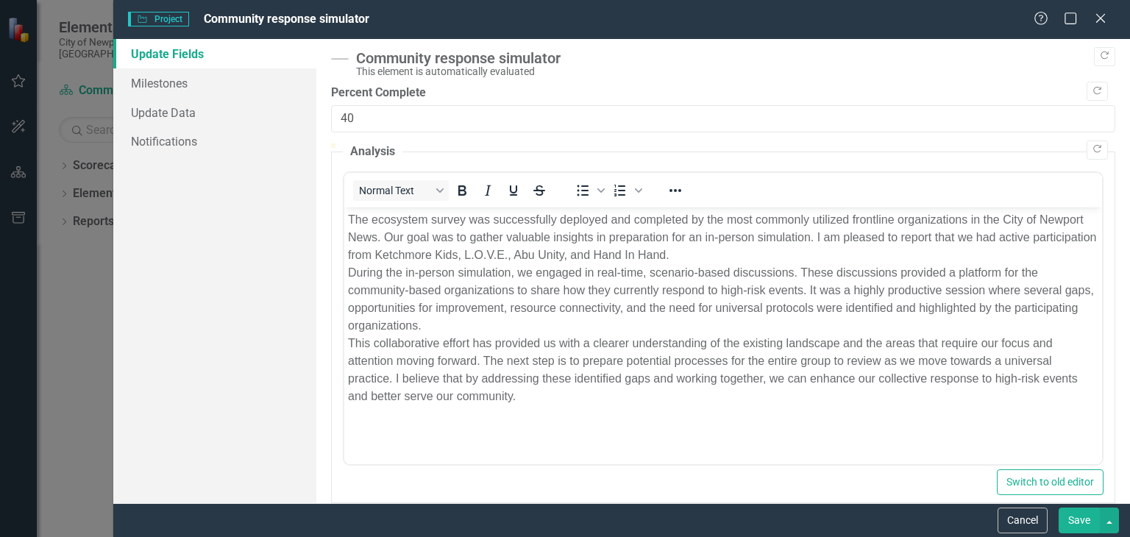
click at [1087, 516] on button "Save" at bounding box center [1079, 521] width 41 height 26
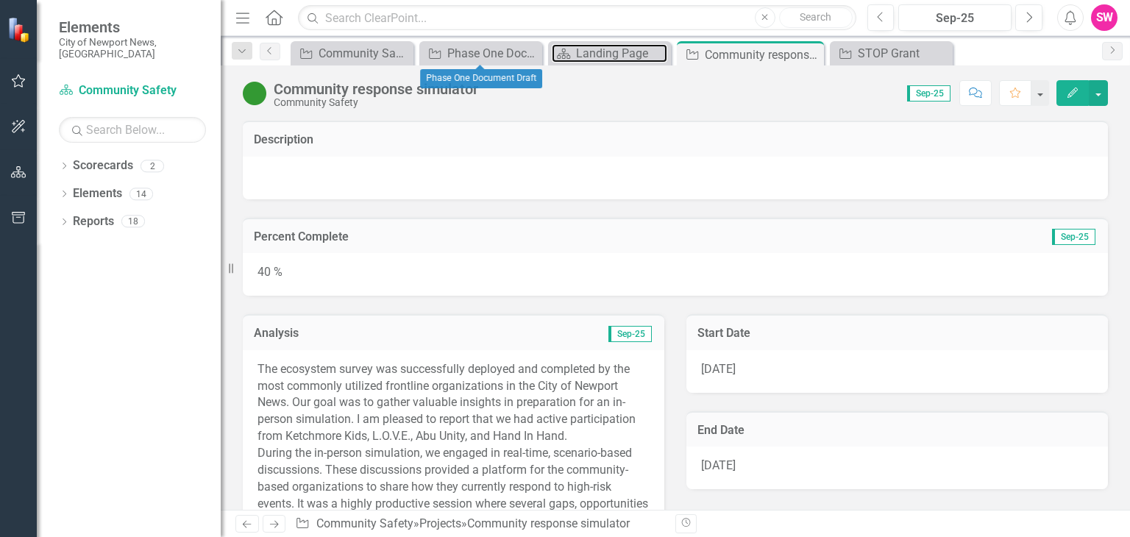
click at [589, 46] on div "Landing Page" at bounding box center [621, 53] width 91 height 18
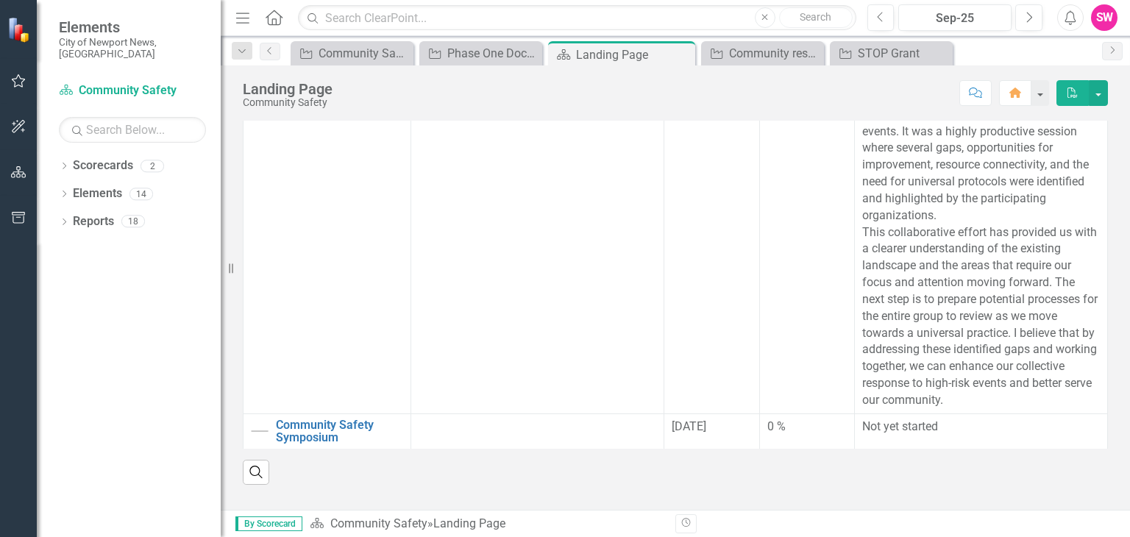
scroll to position [419, 0]
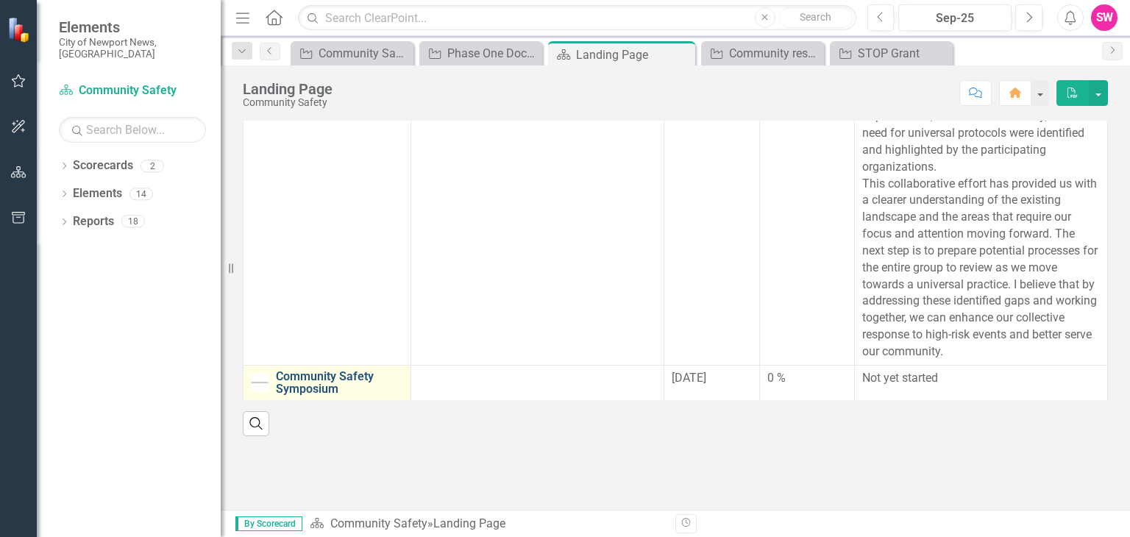
click at [358, 371] on link "Community Safety Symposium" at bounding box center [339, 383] width 127 height 26
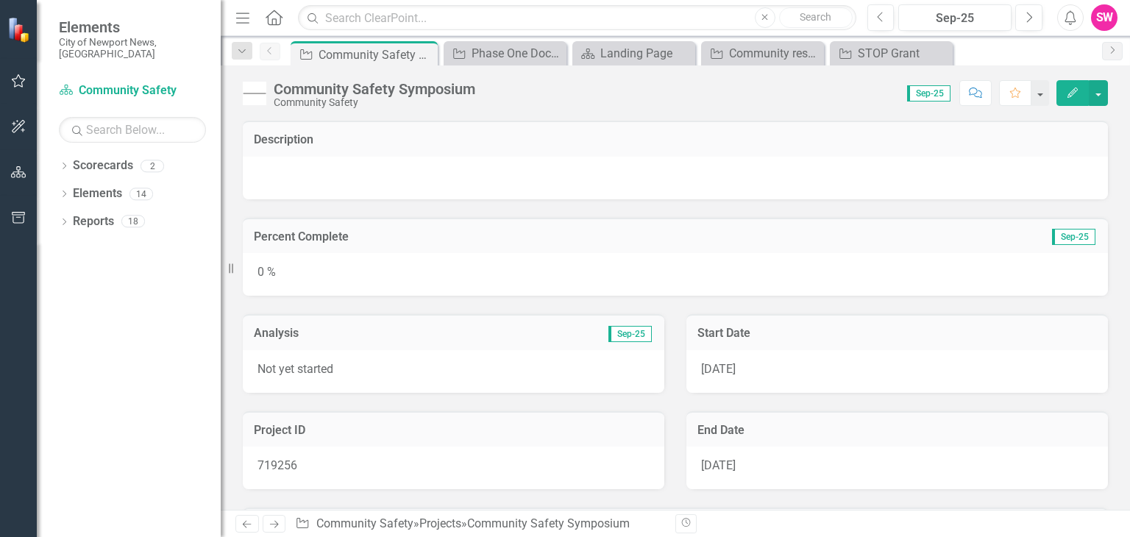
click at [1065, 95] on button "Edit" at bounding box center [1072, 93] width 32 height 26
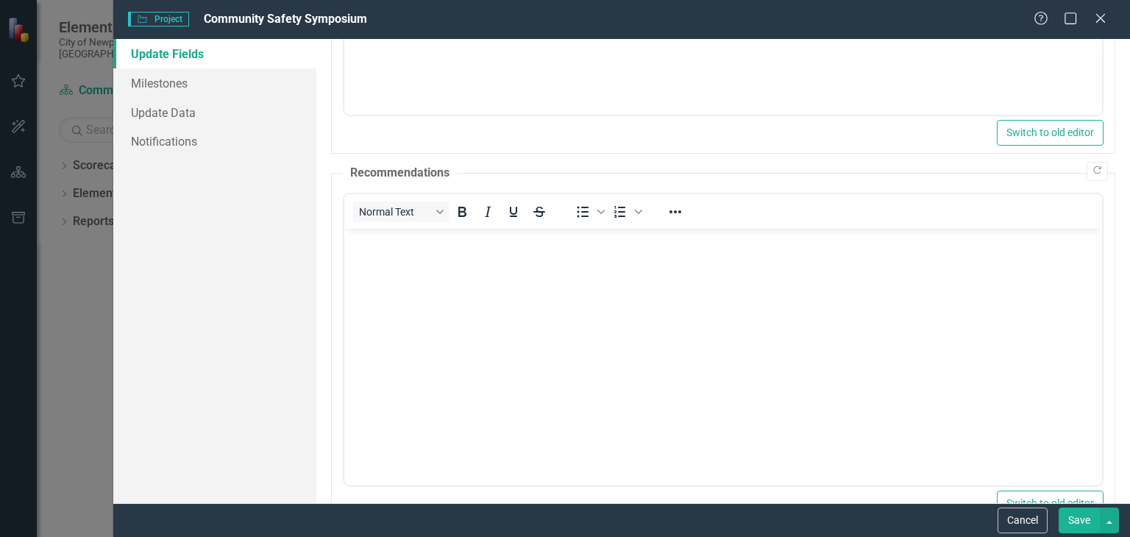
scroll to position [480, 0]
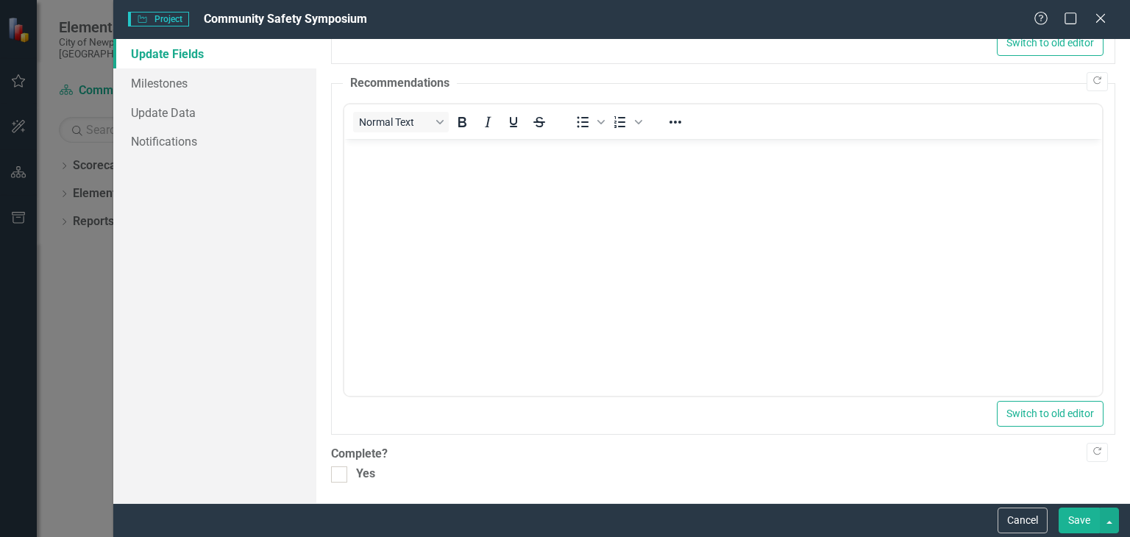
drag, startPoint x: 1090, startPoint y: 515, endPoint x: 458, endPoint y: 118, distance: 747.0
click at [1090, 515] on button "Save" at bounding box center [1079, 521] width 41 height 26
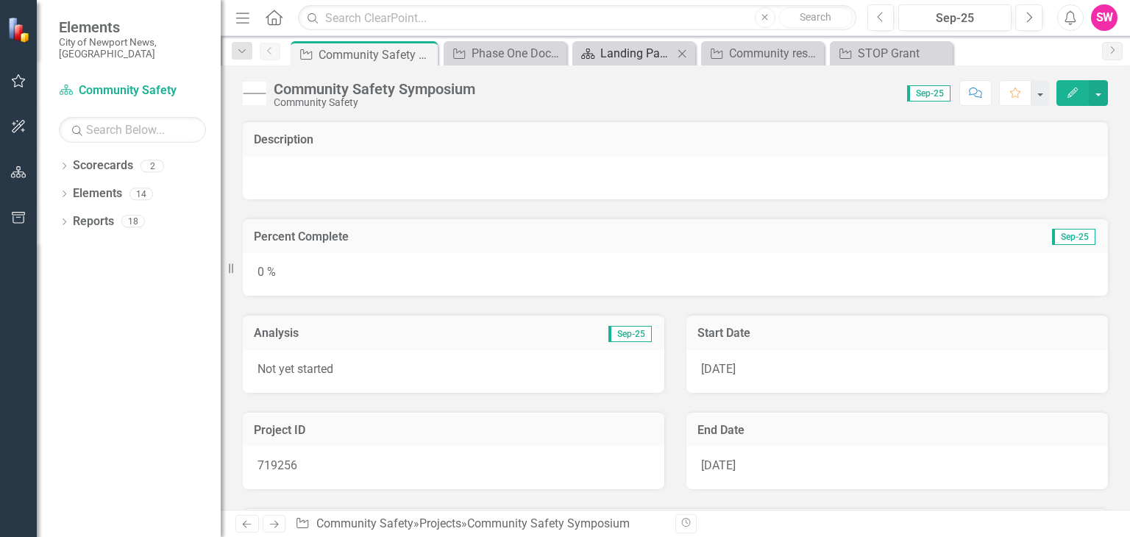
click at [626, 46] on div "Landing Page" at bounding box center [636, 53] width 73 height 18
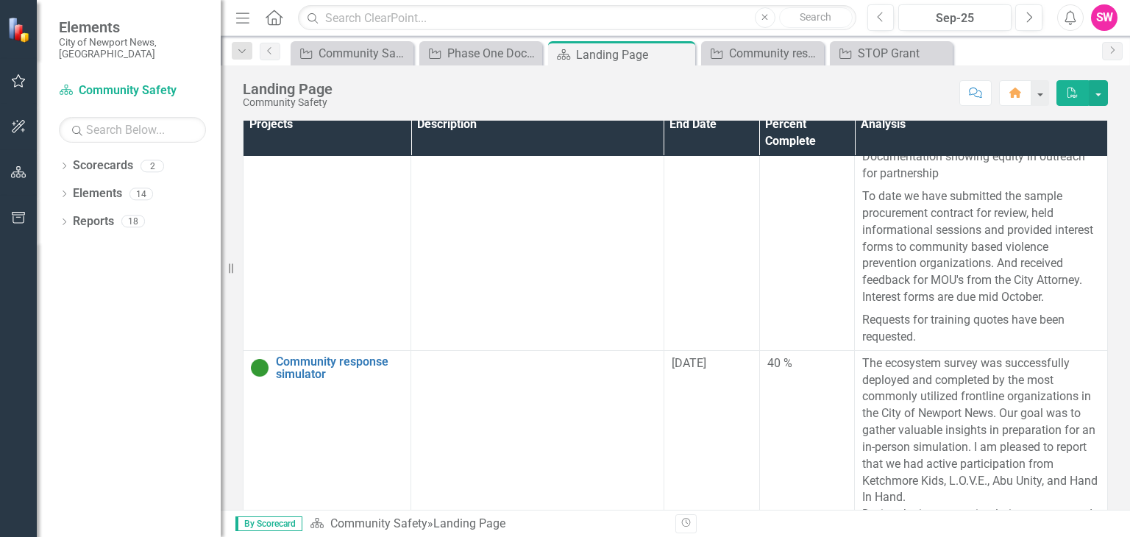
scroll to position [263, 0]
